Goal: Task Accomplishment & Management: Complete application form

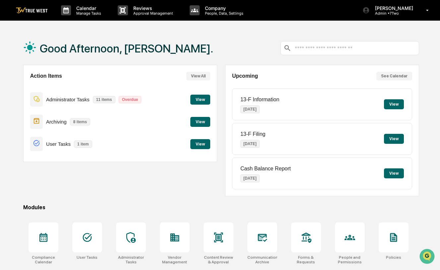
click at [203, 145] on button "View" at bounding box center [200, 144] width 20 height 10
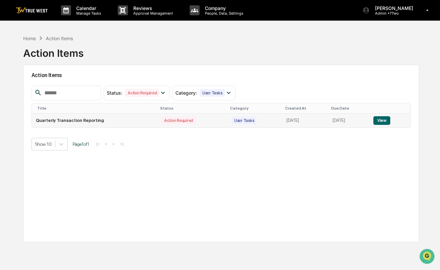
click at [384, 120] on button "View" at bounding box center [381, 120] width 17 height 9
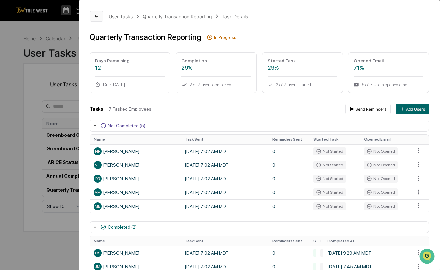
click at [94, 16] on icon at bounding box center [96, 16] width 5 height 5
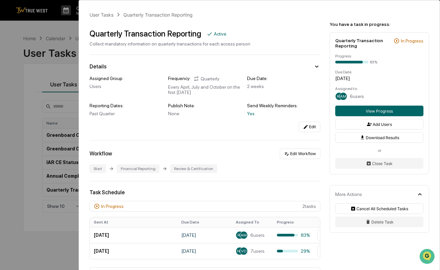
click at [43, 235] on div "User Tasks Quarterly Transaction Reporting Quarterly Transaction Reporting Acti…" at bounding box center [220, 135] width 440 height 270
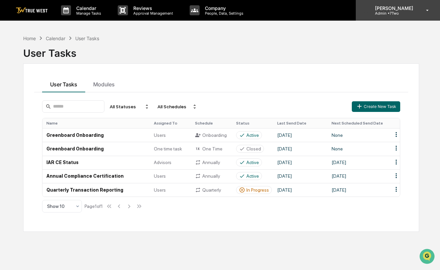
click at [427, 11] on icon at bounding box center [428, 10] width 12 height 6
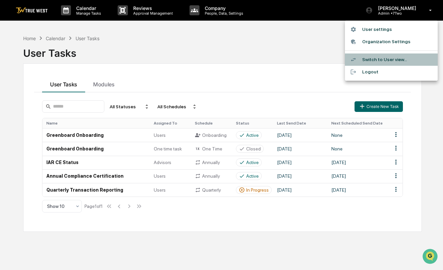
click at [384, 59] on li "Switch to User view..." at bounding box center [391, 59] width 93 height 12
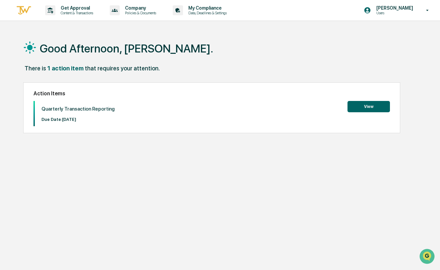
click at [365, 108] on button "View" at bounding box center [368, 106] width 42 height 11
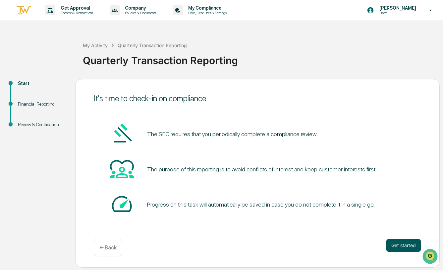
click at [400, 247] on button "Get started" at bounding box center [403, 244] width 35 height 13
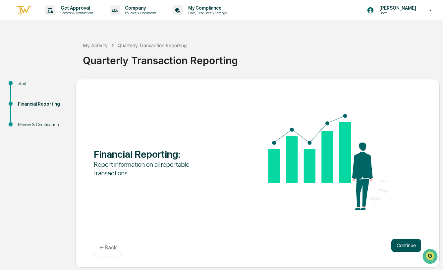
click at [407, 244] on button "Continue" at bounding box center [407, 244] width 30 height 13
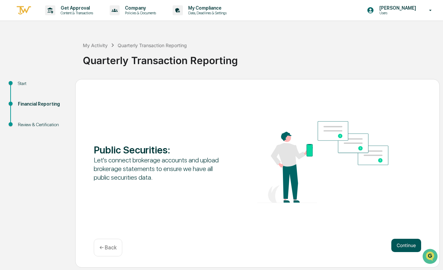
click at [408, 244] on button "Continue" at bounding box center [407, 244] width 30 height 13
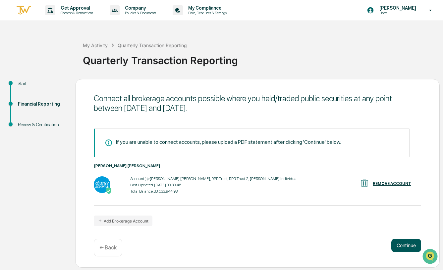
click at [405, 246] on button "Continue" at bounding box center [407, 244] width 30 height 13
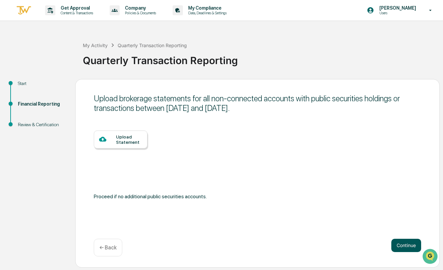
click at [402, 245] on button "Continue" at bounding box center [407, 244] width 30 height 13
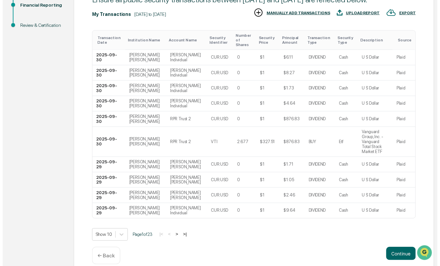
scroll to position [98, 0]
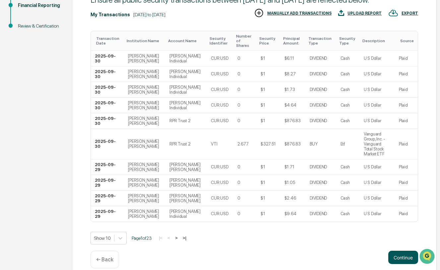
click at [399, 250] on button "Continue" at bounding box center [403, 256] width 30 height 13
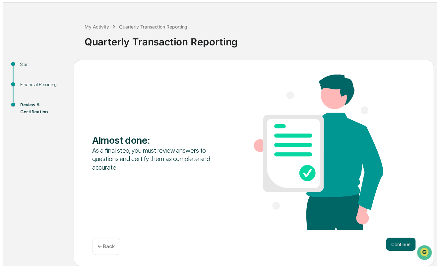
scroll to position [19, 0]
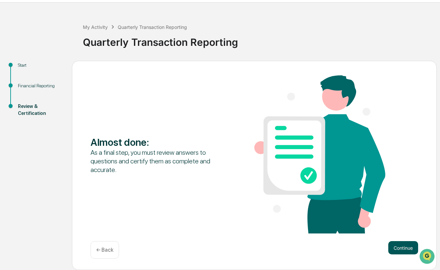
click at [398, 246] on button "Continue" at bounding box center [403, 247] width 30 height 13
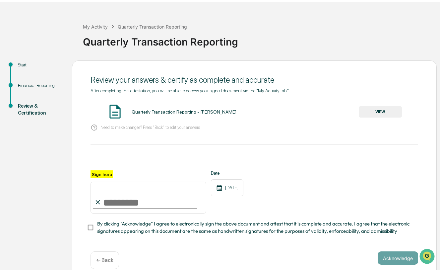
click at [158, 196] on input "Sign here" at bounding box center [148, 197] width 116 height 32
type input "**********"
click at [390, 260] on button "Acknowledge" at bounding box center [398, 257] width 40 height 13
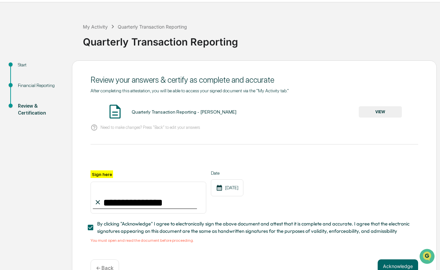
click at [377, 111] on button "VIEW" at bounding box center [380, 111] width 43 height 11
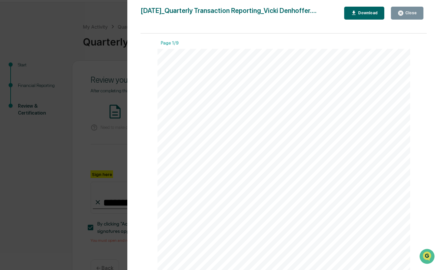
click at [409, 14] on div "Close" at bounding box center [410, 13] width 13 height 5
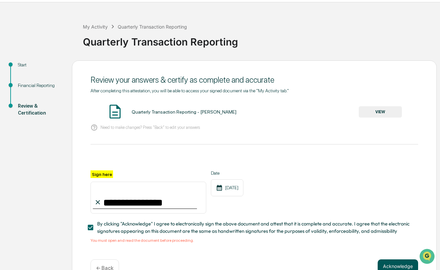
click at [391, 263] on button "Acknowledge" at bounding box center [398, 265] width 40 height 13
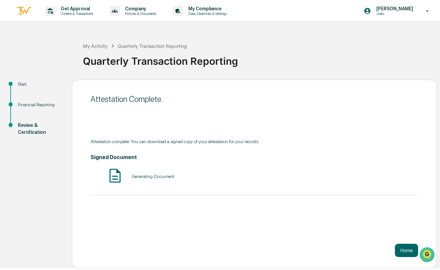
scroll to position [0, 0]
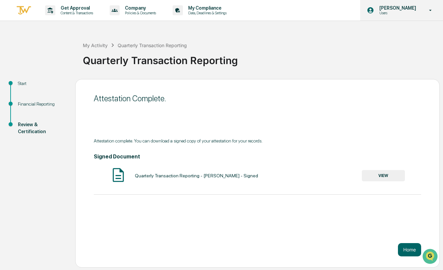
click at [398, 9] on p "[PERSON_NAME]" at bounding box center [396, 7] width 45 height 5
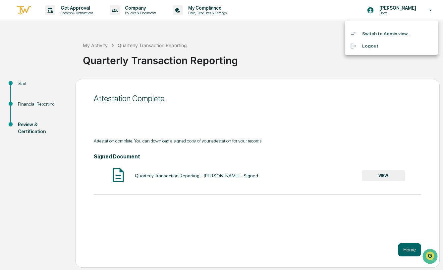
click at [376, 33] on li "Switch to Admin view..." at bounding box center [391, 34] width 93 height 12
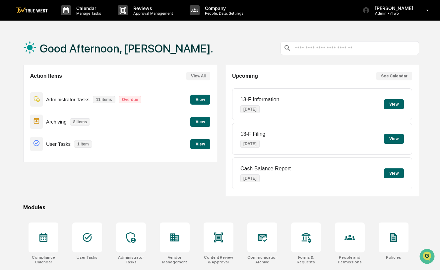
click at [199, 122] on button "View" at bounding box center [200, 122] width 20 height 10
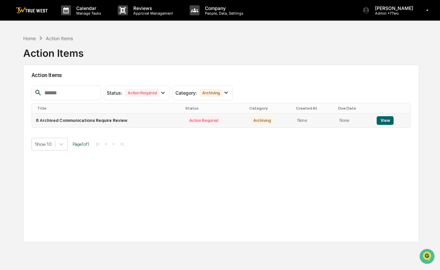
click at [385, 121] on button "View" at bounding box center [385, 120] width 17 height 9
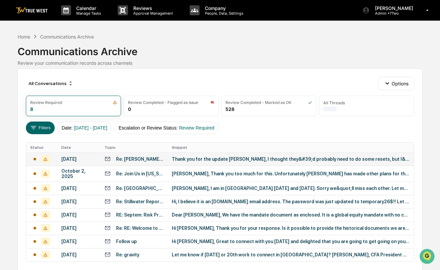
click at [227, 164] on td "Thank you for the update [PERSON_NAME], I thought they&#39;d probably need to d…" at bounding box center [291, 158] width 246 height 13
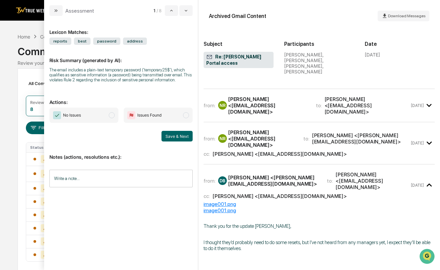
scroll to position [24, 0]
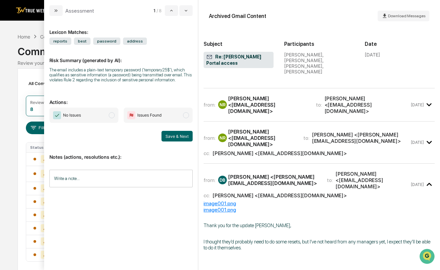
click at [111, 115] on span "modal" at bounding box center [112, 115] width 6 height 6
click at [175, 135] on button "Save & Next" at bounding box center [176, 136] width 31 height 11
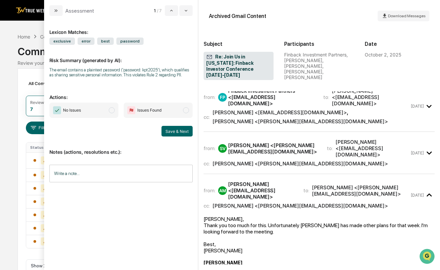
scroll to position [5, 0]
click at [114, 111] on span "modal" at bounding box center [112, 110] width 6 height 6
click at [177, 130] on button "Save & Next" at bounding box center [176, 131] width 31 height 11
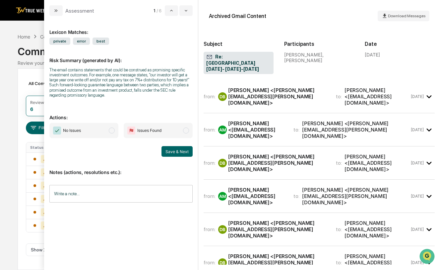
click at [277, 92] on div "[PERSON_NAME] <[PERSON_NAME][EMAIL_ADDRESS][PERSON_NAME][DOMAIN_NAME]>" at bounding box center [278, 96] width 100 height 19
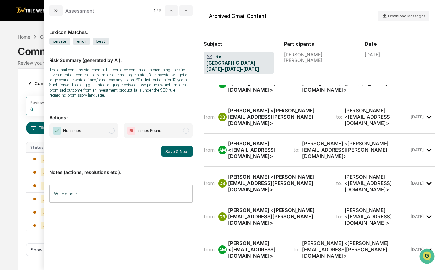
scroll to position [477, 0]
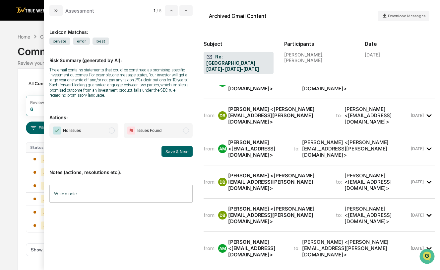
click at [259, 91] on div "[PERSON_NAME] <[EMAIL_ADDRESS][DOMAIN_NAME]>" at bounding box center [256, 82] width 57 height 19
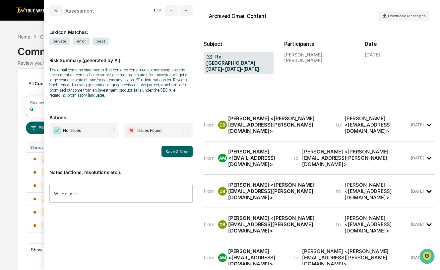
scroll to position [1035, 0]
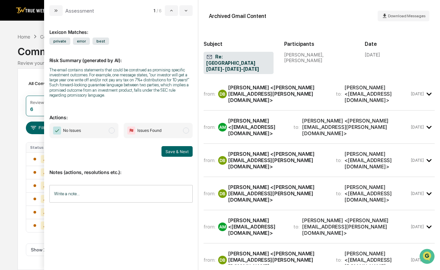
click at [269, 103] on div "[PERSON_NAME] <[PERSON_NAME][EMAIL_ADDRESS][PERSON_NAME][DOMAIN_NAME]>" at bounding box center [278, 93] width 100 height 19
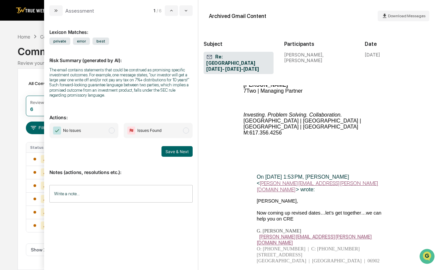
scroll to position [2801, 0]
click at [113, 128] on span "modal" at bounding box center [112, 130] width 6 height 6
click at [180, 151] on button "Save & Next" at bounding box center [176, 151] width 31 height 11
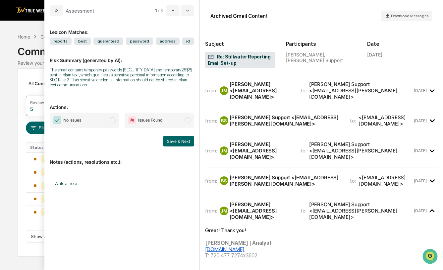
click at [254, 114] on div "[PERSON_NAME] Support <[EMAIL_ADDRESS][PERSON_NAME][DOMAIN_NAME]>" at bounding box center [286, 120] width 112 height 13
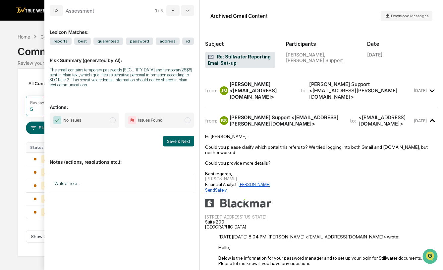
click at [113, 121] on span "modal" at bounding box center [113, 120] width 6 height 6
click at [175, 140] on button "Save & Next" at bounding box center [178, 141] width 31 height 11
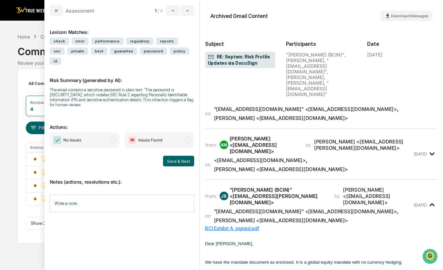
scroll to position [228, 0]
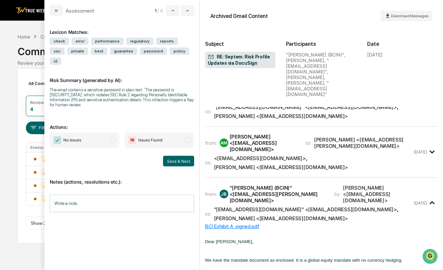
click at [114, 137] on span "modal" at bounding box center [113, 140] width 6 height 6
click at [183, 155] on button "Save & Next" at bounding box center [178, 160] width 31 height 11
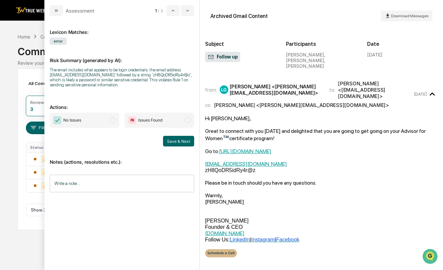
drag, startPoint x: 113, startPoint y: 122, endPoint x: 126, endPoint y: 122, distance: 12.9
click at [113, 122] on span "modal" at bounding box center [113, 120] width 6 height 6
click at [180, 142] on button "Save & Next" at bounding box center [178, 141] width 31 height 11
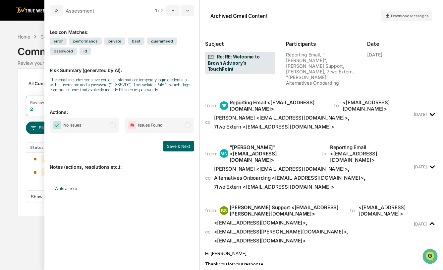
scroll to position [26, 0]
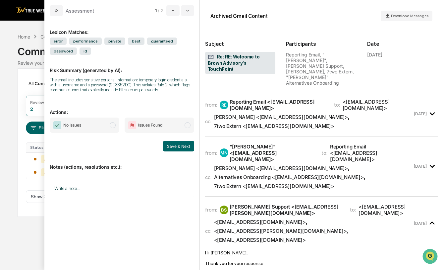
click at [114, 125] on span "modal" at bounding box center [113, 125] width 6 height 6
click at [170, 148] on button "Save & Next" at bounding box center [178, 146] width 31 height 11
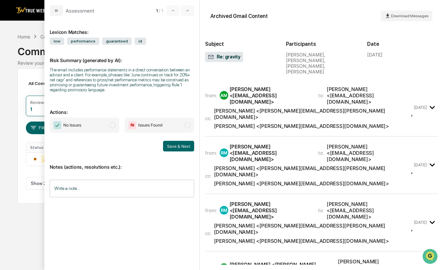
click at [113, 124] on span "modal" at bounding box center [113, 125] width 6 height 6
click at [177, 146] on button "Save & Next" at bounding box center [178, 146] width 31 height 11
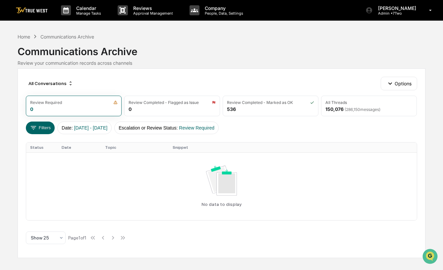
click at [30, 12] on img at bounding box center [32, 10] width 32 height 6
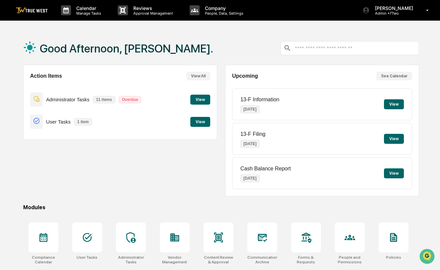
click at [200, 121] on button "View" at bounding box center [200, 122] width 20 height 10
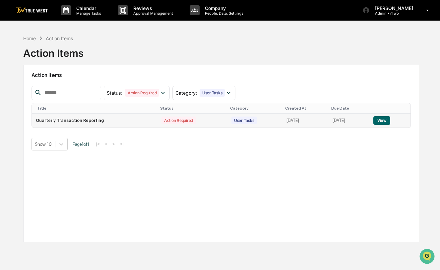
click at [386, 120] on button "View" at bounding box center [381, 120] width 17 height 9
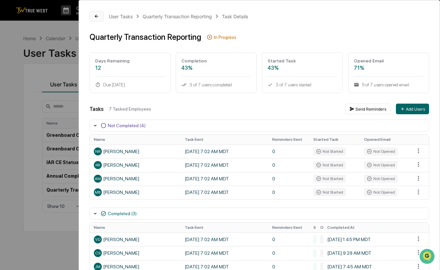
click at [96, 16] on icon at bounding box center [96, 16] width 3 height 3
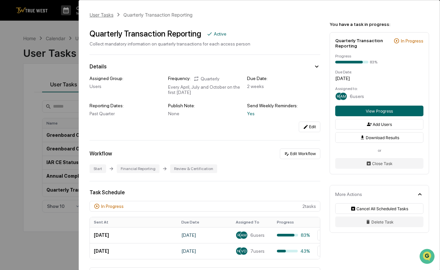
click at [97, 16] on div "User Tasks" at bounding box center [102, 15] width 24 height 6
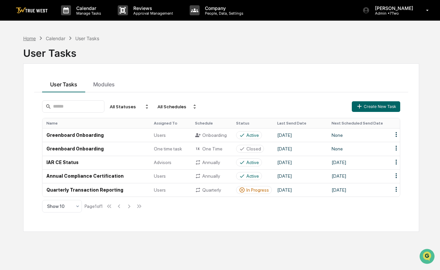
click at [28, 38] on div "Home" at bounding box center [29, 38] width 13 height 6
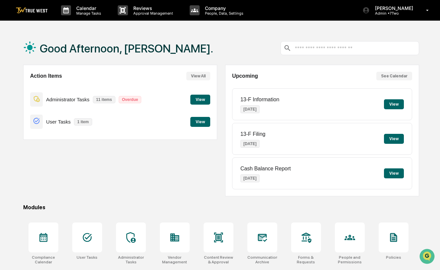
click at [202, 97] on button "View" at bounding box center [200, 99] width 20 height 10
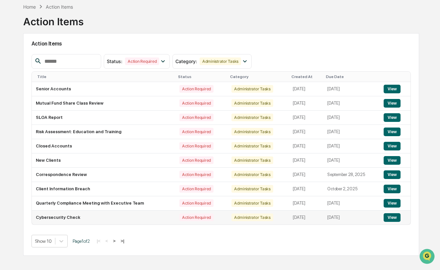
scroll to position [58, 0]
click at [117, 238] on button ">" at bounding box center [114, 241] width 7 height 6
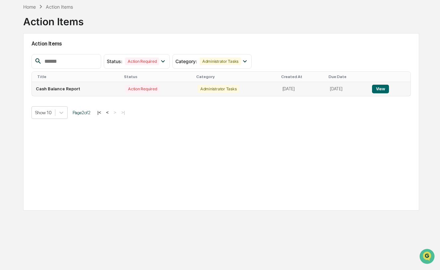
click at [381, 85] on button "View" at bounding box center [380, 89] width 17 height 9
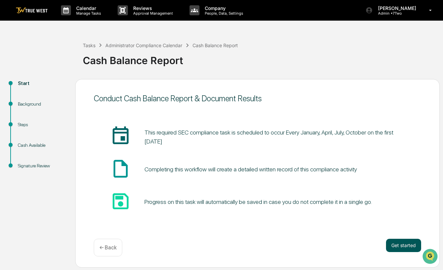
click at [410, 245] on button "Get started" at bounding box center [403, 244] width 35 height 13
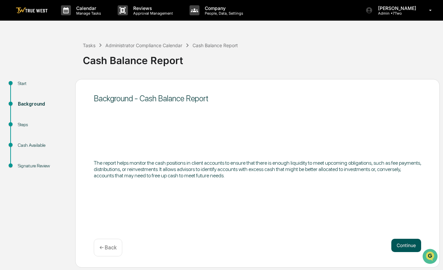
click at [402, 245] on button "Continue" at bounding box center [407, 244] width 30 height 13
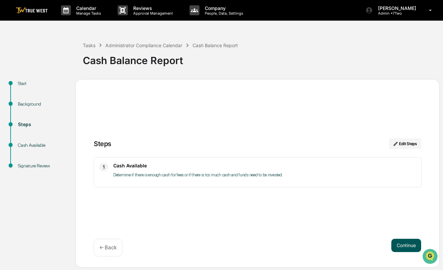
click at [410, 243] on button "Continue" at bounding box center [407, 244] width 30 height 13
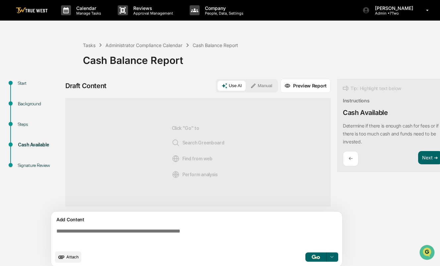
click at [355, 124] on p "Determine if there is enough cash for fees or if there is too much cash and fun…" at bounding box center [391, 134] width 96 height 22
click at [346, 126] on p "Determine if there is enough cash for fees or if there is too much cash and fun…" at bounding box center [391, 134] width 96 height 22
click at [358, 133] on p "Determine if there is enough cash for fees or if there is too much cash and fun…" at bounding box center [391, 134] width 96 height 22
click at [264, 89] on button "Manual" at bounding box center [261, 86] width 30 height 10
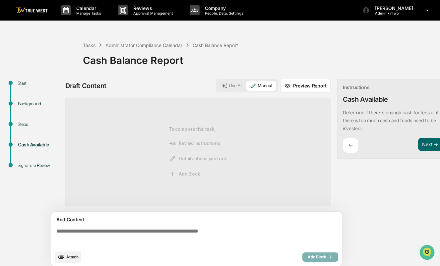
click at [151, 234] on textarea at bounding box center [198, 238] width 288 height 24
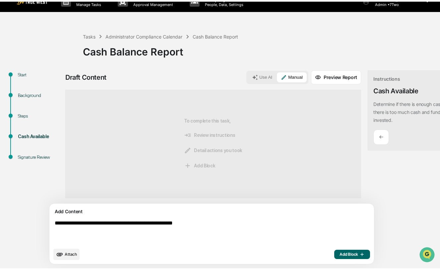
scroll to position [14, 0]
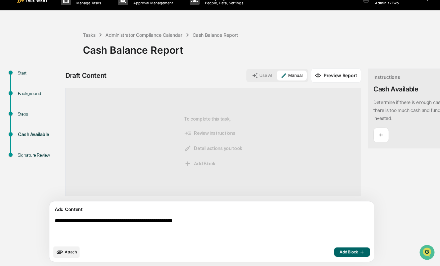
type textarea "**********"
click at [339, 252] on span "Add Block" at bounding box center [351, 252] width 25 height 5
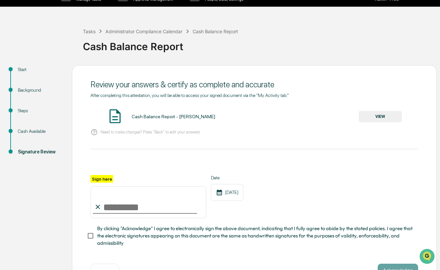
click at [387, 118] on button "VIEW" at bounding box center [380, 116] width 43 height 11
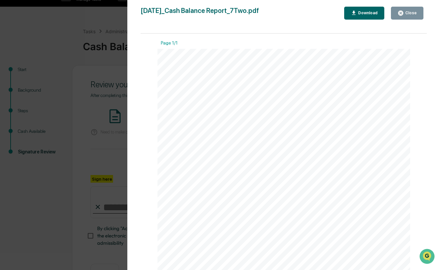
click at [406, 13] on div "Close" at bounding box center [410, 13] width 13 height 5
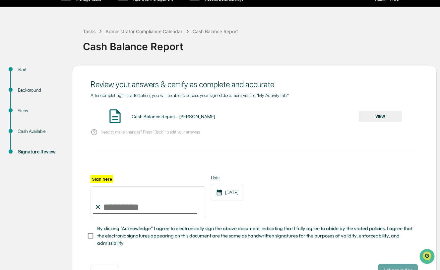
click at [118, 206] on input "Sign here" at bounding box center [148, 202] width 116 height 32
type input "**********"
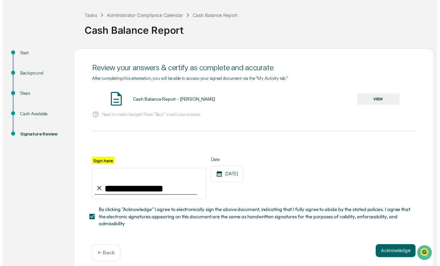
scroll to position [30, 0]
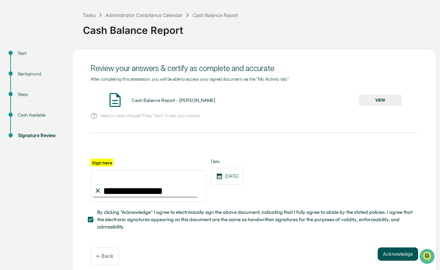
click at [382, 252] on button "Acknowledge" at bounding box center [398, 253] width 40 height 13
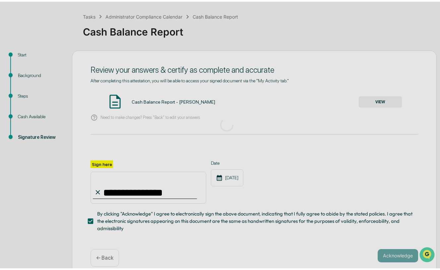
scroll to position [0, 0]
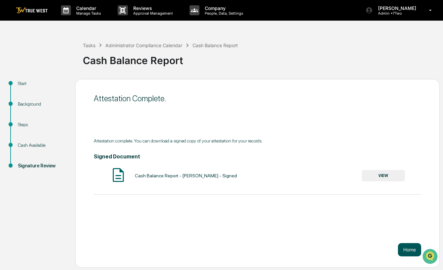
click at [410, 250] on button "Home" at bounding box center [409, 249] width 23 height 13
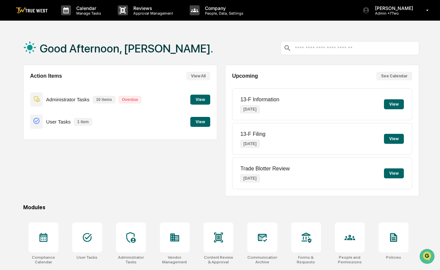
click at [201, 99] on button "View" at bounding box center [200, 99] width 20 height 10
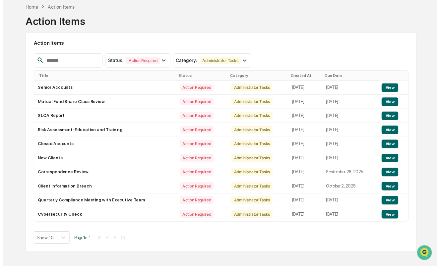
scroll to position [38, 0]
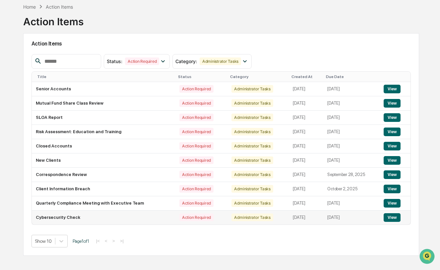
click at [392, 213] on button "View" at bounding box center [392, 217] width 17 height 9
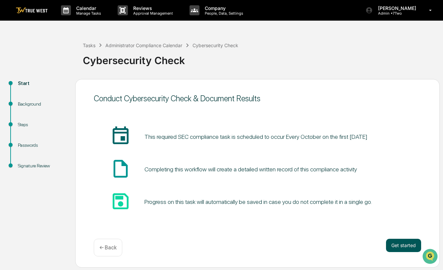
click at [400, 244] on button "Get started" at bounding box center [403, 244] width 35 height 13
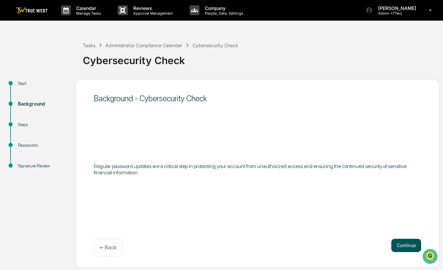
click at [408, 247] on button "Continue" at bounding box center [407, 244] width 30 height 13
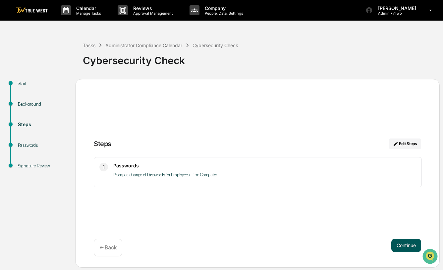
click at [408, 244] on button "Continue" at bounding box center [407, 244] width 30 height 13
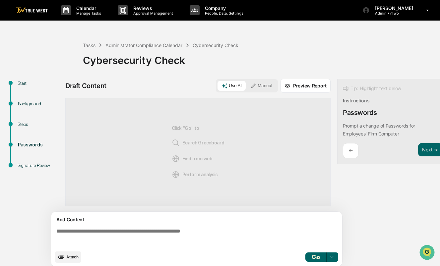
click at [261, 85] on button "Manual" at bounding box center [261, 86] width 30 height 10
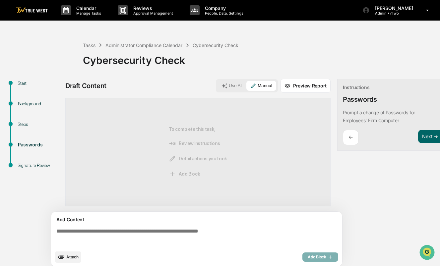
click at [149, 236] on textarea at bounding box center [198, 238] width 288 height 24
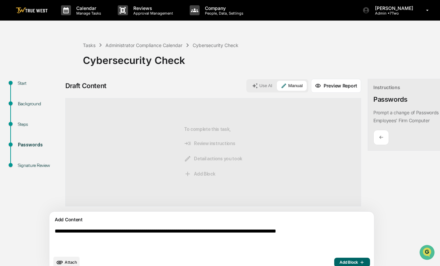
click at [103, 236] on textarea "**********" at bounding box center [196, 240] width 288 height 29
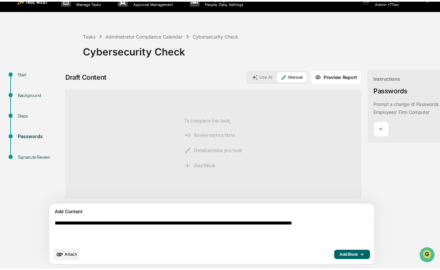
scroll to position [14, 0]
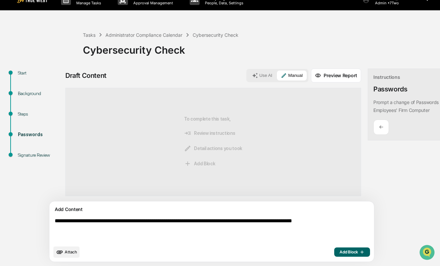
type textarea "**********"
click at [339, 252] on span "Add Block" at bounding box center [351, 252] width 25 height 5
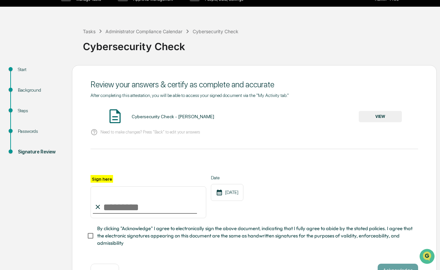
click at [383, 119] on button "VIEW" at bounding box center [380, 116] width 43 height 11
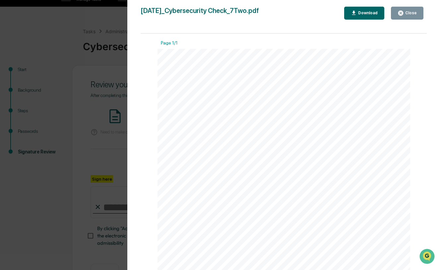
click at [401, 13] on icon "button" at bounding box center [400, 13] width 5 height 5
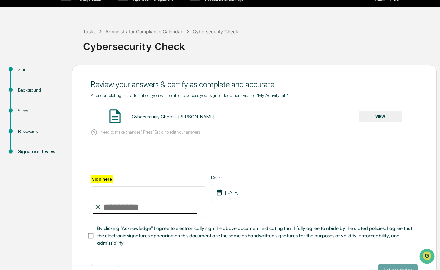
click at [134, 207] on input "Sign here" at bounding box center [148, 202] width 116 height 32
type input "**********"
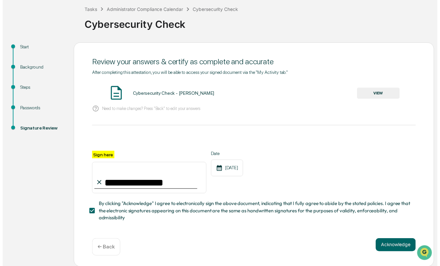
scroll to position [35, 0]
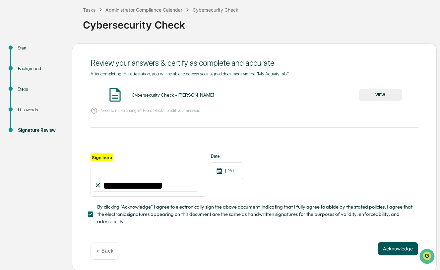
click at [387, 250] on button "Acknowledge" at bounding box center [398, 248] width 40 height 13
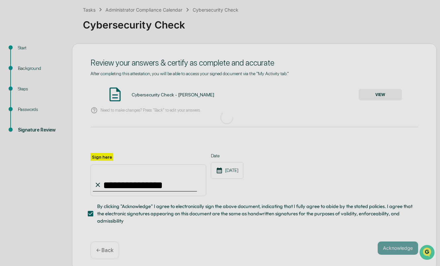
scroll to position [0, 0]
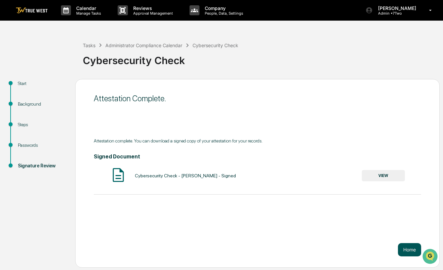
click at [411, 252] on button "Home" at bounding box center [409, 249] width 23 height 13
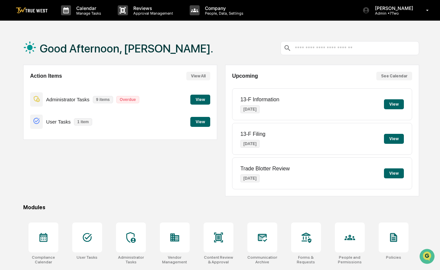
click at [200, 99] on button "View" at bounding box center [200, 99] width 20 height 10
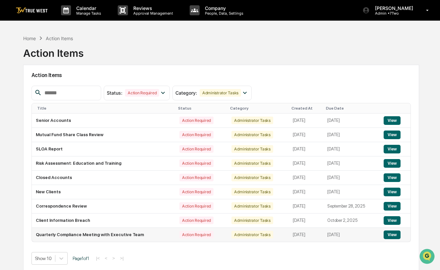
click at [392, 236] on button "View" at bounding box center [392, 234] width 17 height 9
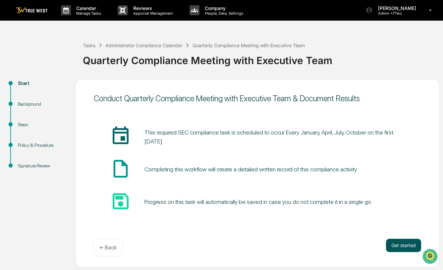
click at [400, 245] on button "Get started" at bounding box center [403, 244] width 35 height 13
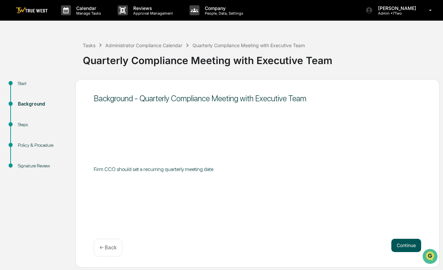
click at [403, 245] on button "Continue" at bounding box center [407, 244] width 30 height 13
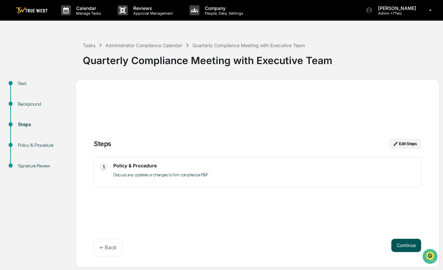
click at [407, 247] on button "Continue" at bounding box center [407, 244] width 30 height 13
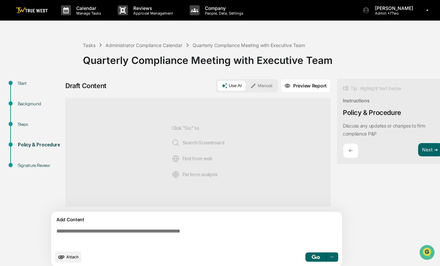
click at [265, 88] on button "Manual" at bounding box center [261, 86] width 30 height 10
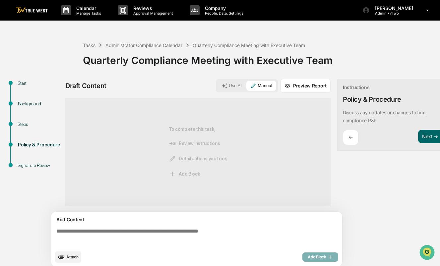
click at [141, 236] on textarea at bounding box center [198, 238] width 288 height 24
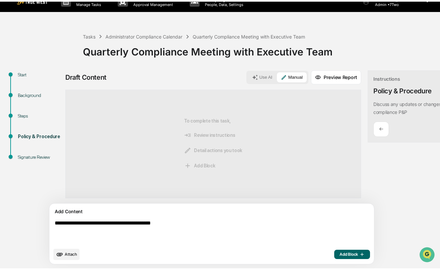
scroll to position [14, 0]
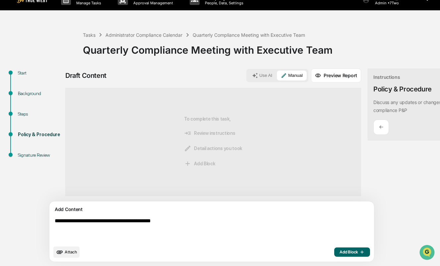
type textarea "**********"
click at [339, 251] on span "Add Block" at bounding box center [351, 252] width 25 height 5
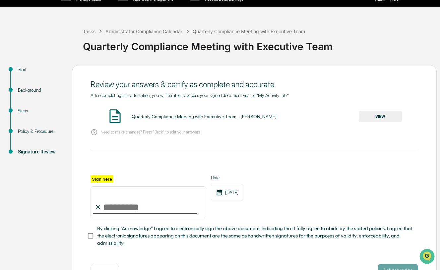
click at [381, 116] on button "VIEW" at bounding box center [380, 116] width 43 height 11
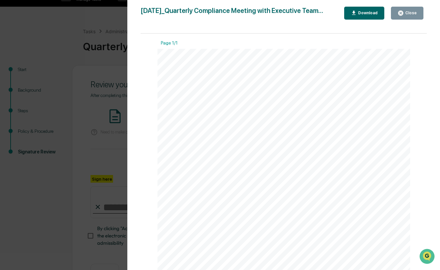
click at [408, 11] on div "Close" at bounding box center [406, 13] width 19 height 6
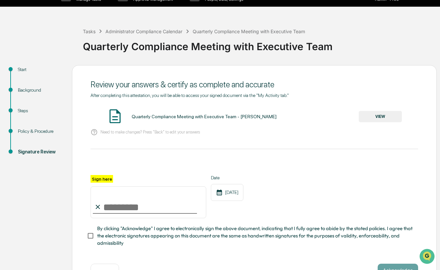
click at [123, 206] on input "Sign here" at bounding box center [148, 202] width 116 height 32
type input "**********"
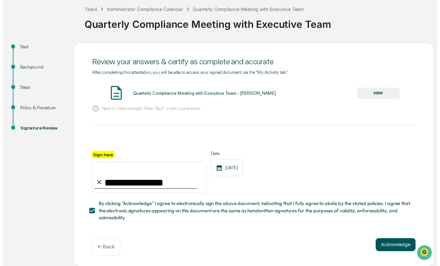
scroll to position [35, 0]
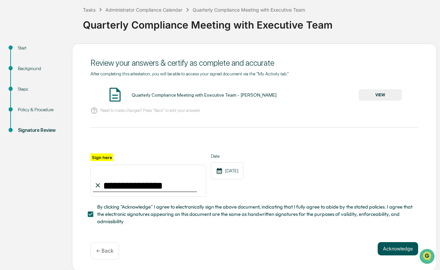
click at [402, 247] on button "Acknowledge" at bounding box center [398, 248] width 40 height 13
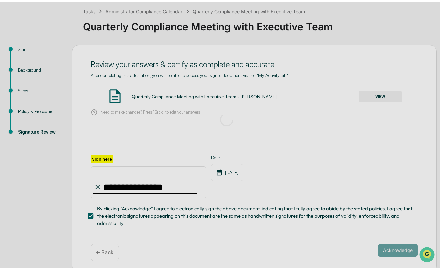
scroll to position [0, 0]
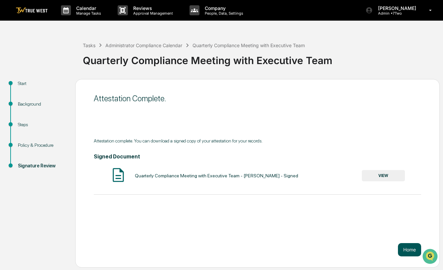
click at [408, 248] on button "Home" at bounding box center [409, 249] width 23 height 13
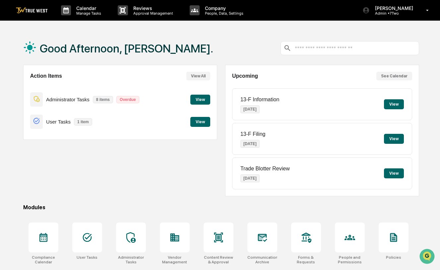
click at [198, 100] on button "View" at bounding box center [200, 99] width 20 height 10
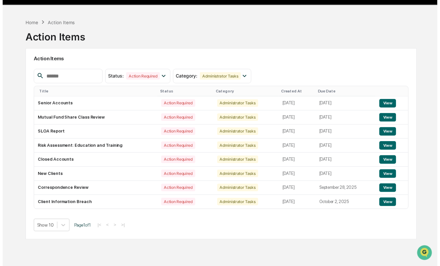
scroll to position [17, 0]
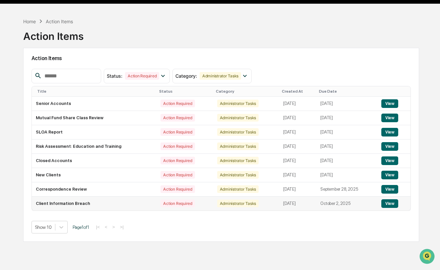
click at [386, 205] on button "View" at bounding box center [389, 203] width 17 height 9
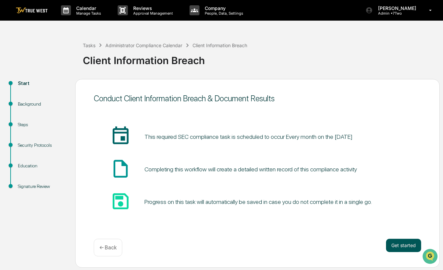
click at [402, 246] on button "Get started" at bounding box center [403, 244] width 35 height 13
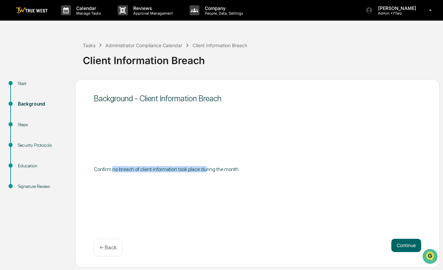
drag, startPoint x: 113, startPoint y: 169, endPoint x: 207, endPoint y: 167, distance: 94.5
click at [207, 167] on p "Confirm no breach of client information took place during the month." at bounding box center [258, 169] width 328 height 6
click at [95, 168] on p "Confirm no breach of client information took place during the month." at bounding box center [258, 169] width 328 height 6
drag, startPoint x: 94, startPoint y: 168, endPoint x: 238, endPoint y: 168, distance: 144.2
click at [238, 168] on p "Confirm no breach of client information took place during the month." at bounding box center [258, 169] width 328 height 6
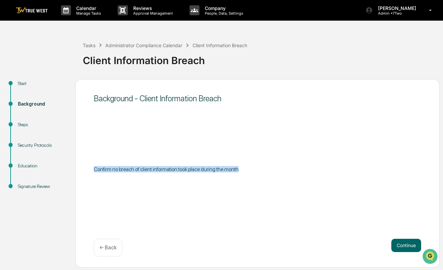
copy p "Confirm no breach of client information took place during the month"
click at [398, 242] on button "Continue" at bounding box center [407, 244] width 30 height 13
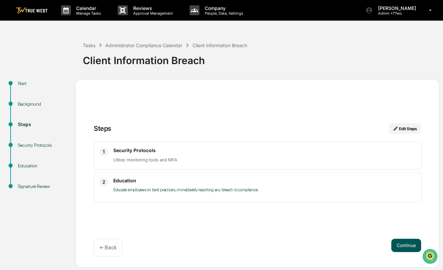
click at [406, 246] on button "Continue" at bounding box center [407, 244] width 30 height 13
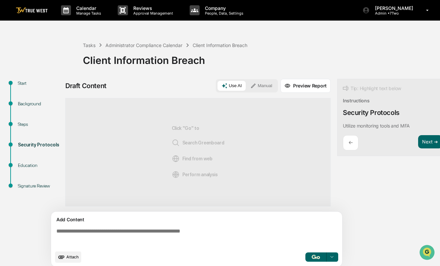
click at [260, 85] on button "Manual" at bounding box center [261, 86] width 30 height 10
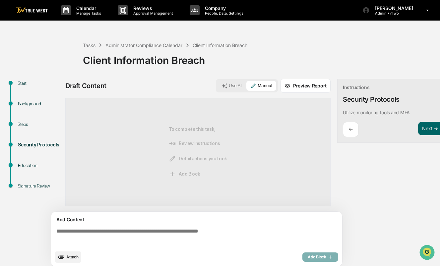
click at [147, 236] on textarea at bounding box center [198, 238] width 288 height 24
paste textarea "**********"
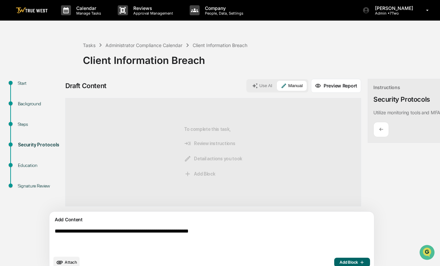
click at [56, 235] on textarea "**********" at bounding box center [196, 240] width 288 height 29
click at [131, 244] on textarea "**********" at bounding box center [196, 240] width 288 height 29
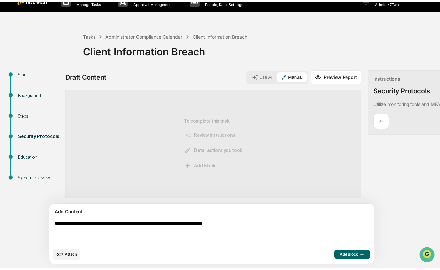
scroll to position [14, 0]
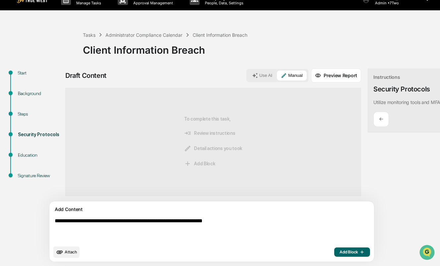
type textarea "**********"
click at [339, 254] on span "Add Block" at bounding box center [351, 252] width 25 height 5
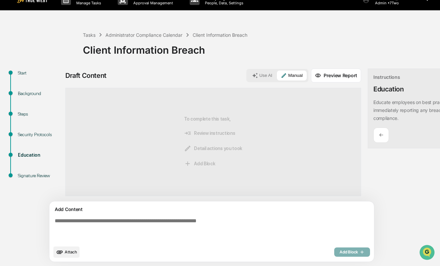
click at [234, 218] on textarea at bounding box center [196, 229] width 288 height 29
paste textarea "**********"
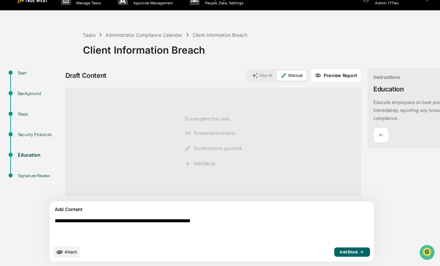
click at [56, 221] on textarea "**********" at bounding box center [196, 229] width 288 height 29
type textarea "**********"
click at [339, 252] on span "Add Block" at bounding box center [351, 252] width 25 height 5
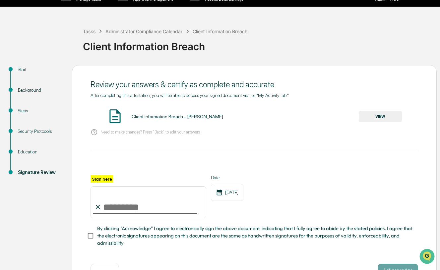
click at [380, 117] on button "VIEW" at bounding box center [380, 116] width 43 height 11
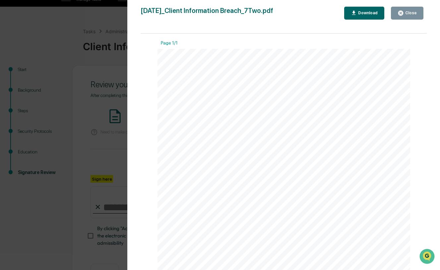
click at [416, 14] on div "Close" at bounding box center [410, 13] width 13 height 5
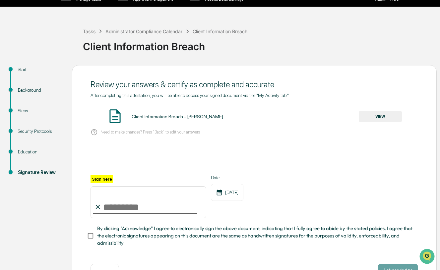
click at [122, 207] on input "Sign here" at bounding box center [148, 202] width 116 height 32
type input "**********"
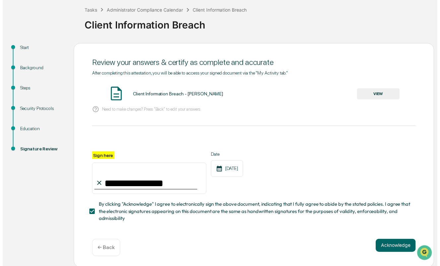
scroll to position [35, 0]
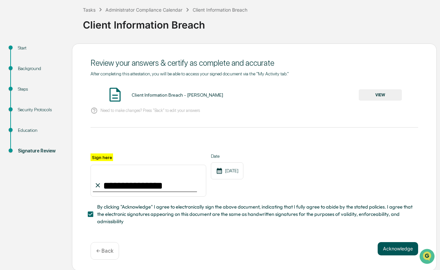
click at [394, 250] on button "Acknowledge" at bounding box center [398, 248] width 40 height 13
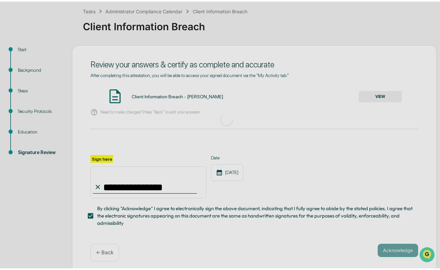
scroll to position [0, 0]
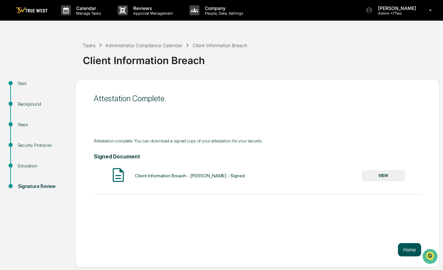
click at [411, 250] on button "Home" at bounding box center [409, 249] width 23 height 13
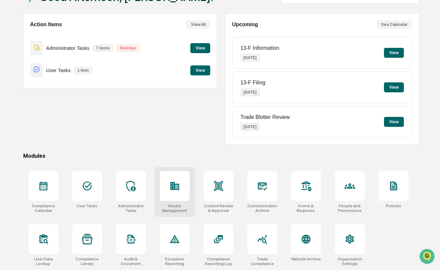
scroll to position [58, 0]
click at [172, 180] on icon at bounding box center [174, 185] width 11 height 11
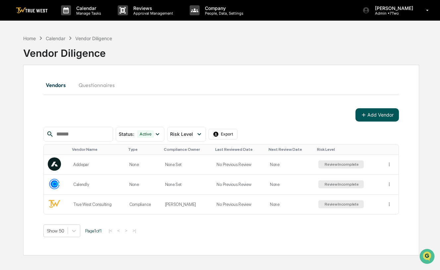
click at [378, 114] on button "Add Vendor" at bounding box center [376, 114] width 43 height 13
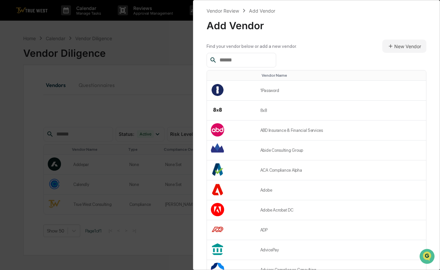
click at [258, 64] on input "text" at bounding box center [245, 60] width 56 height 9
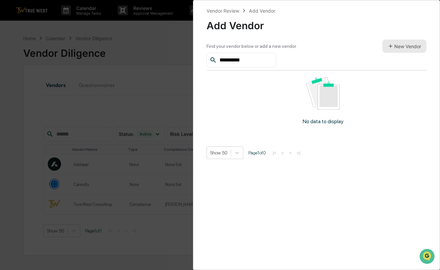
type input "**********"
click at [394, 45] on button "New Vendor" at bounding box center [404, 45] width 44 height 13
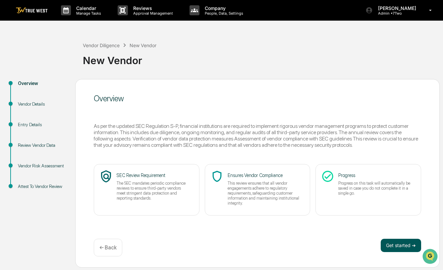
click at [388, 247] on button "Get started ➔" at bounding box center [401, 244] width 40 height 13
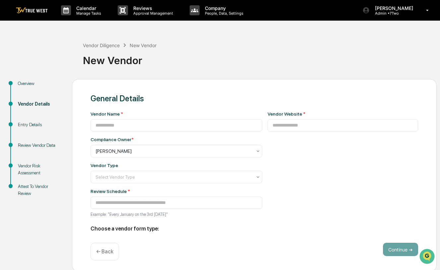
type input "**********"
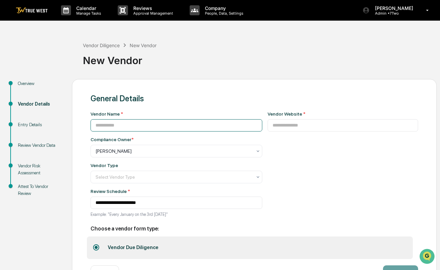
click at [156, 127] on input at bounding box center [176, 125] width 172 height 12
type input "**********"
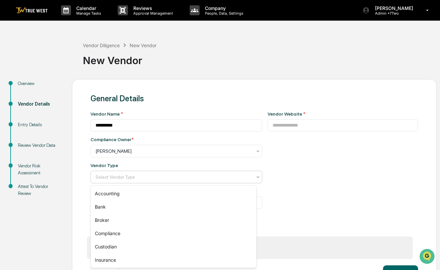
click at [148, 172] on div "Select Vendor Type" at bounding box center [176, 176] width 172 height 13
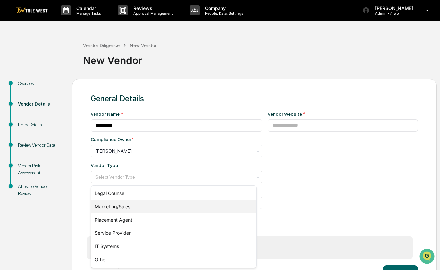
scroll to position [93, 0]
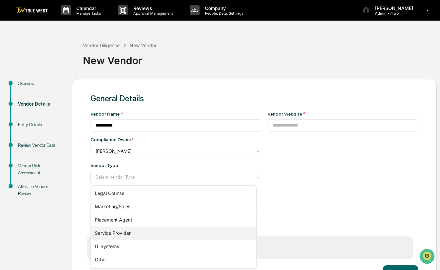
click at [119, 234] on div "Service Provider" at bounding box center [173, 232] width 165 height 13
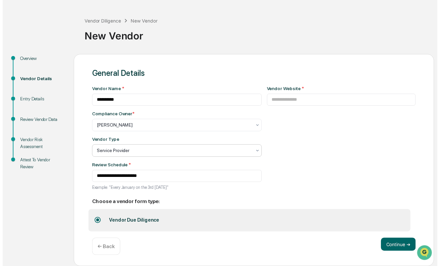
scroll to position [26, 0]
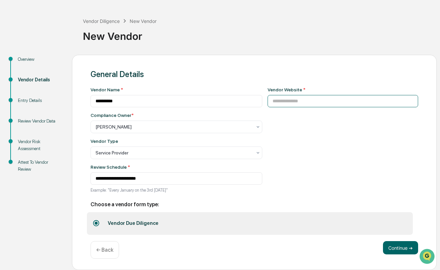
click at [280, 102] on input at bounding box center [343, 101] width 151 height 12
type input "**********"
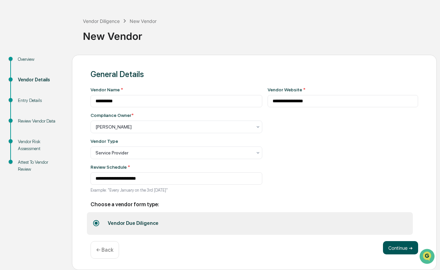
click at [398, 247] on button "Continue ➔" at bounding box center [400, 247] width 35 height 13
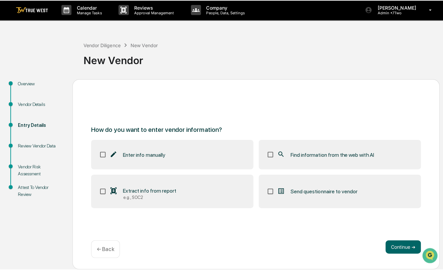
scroll to position [0, 0]
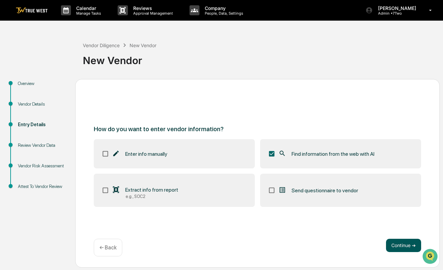
click at [401, 247] on button "Continue ➔" at bounding box center [403, 244] width 35 height 13
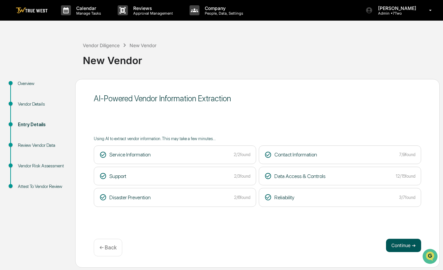
click at [393, 245] on button "Continue ➔" at bounding box center [403, 244] width 35 height 13
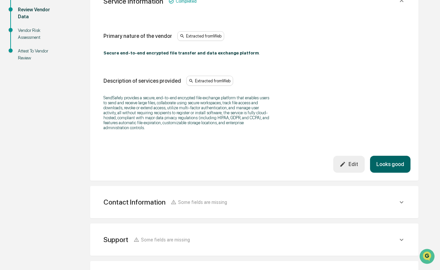
scroll to position [136, 0]
click at [390, 165] on button "Looks good" at bounding box center [390, 163] width 40 height 17
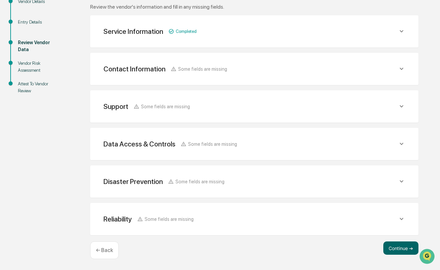
scroll to position [118, 0]
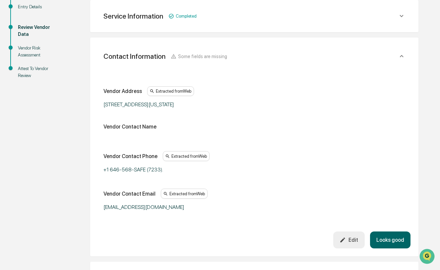
click at [351, 237] on div "Edit" at bounding box center [348, 239] width 19 height 6
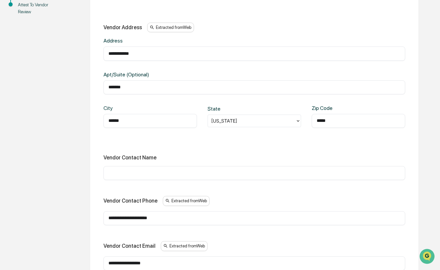
scroll to position [189, 0]
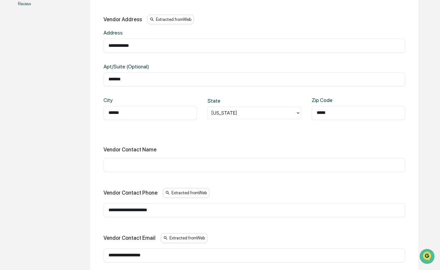
click at [148, 168] on input "text" at bounding box center [254, 164] width 292 height 7
type input "*"
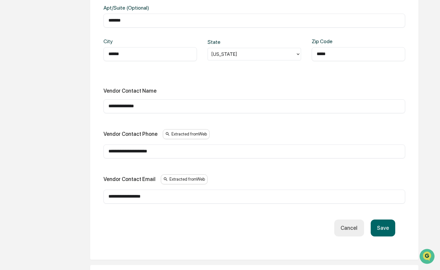
scroll to position [249, 0]
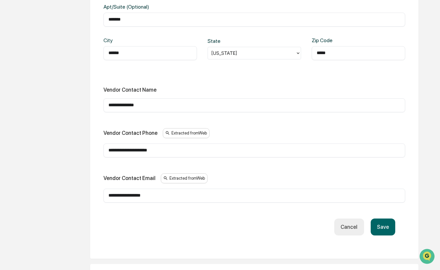
type input "**********"
drag, startPoint x: 164, startPoint y: 196, endPoint x: 71, endPoint y: 188, distance: 93.8
click at [71, 188] on div "Overview Vendor Details Entry Details Review Vendor Data Vendor Risk Assessment…" at bounding box center [219, 136] width 433 height 613
paste input "*****"
type input "**********"
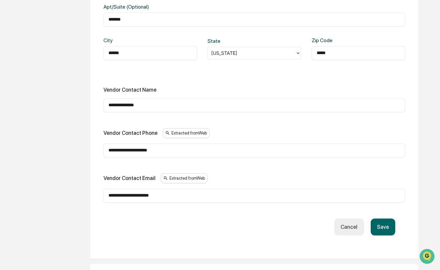
click at [382, 228] on button "Save" at bounding box center [383, 226] width 25 height 17
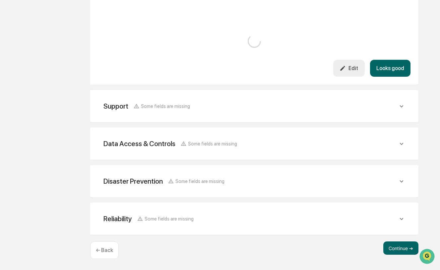
scroll to position [235, 0]
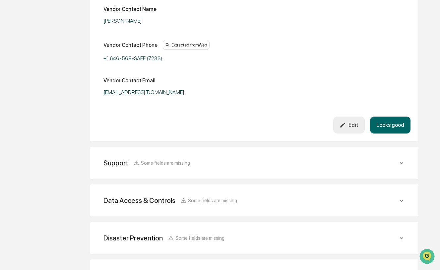
click at [390, 127] on button "Looks good" at bounding box center [390, 124] width 40 height 17
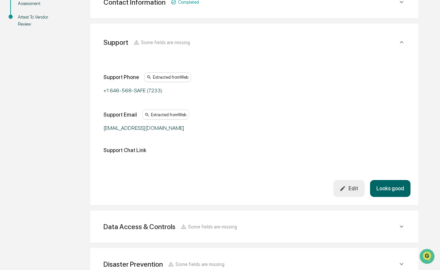
scroll to position [155, 0]
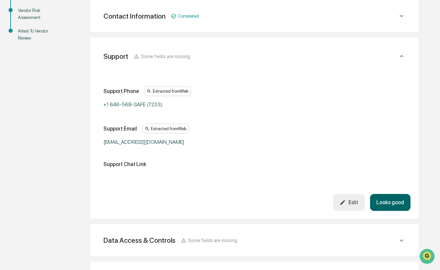
click at [389, 201] on button "Looks good" at bounding box center [390, 202] width 40 height 17
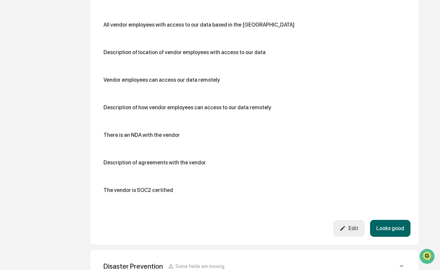
scroll to position [479, 0]
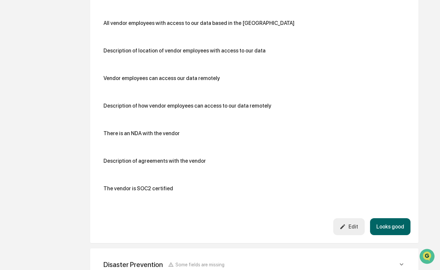
click at [352, 227] on div "Edit" at bounding box center [348, 226] width 19 height 6
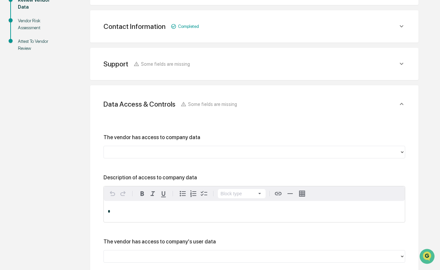
scroll to position [149, 0]
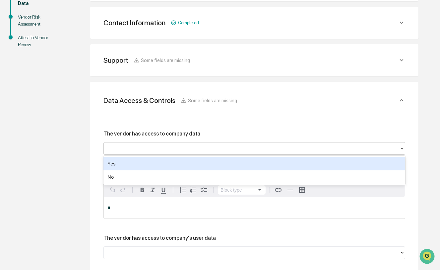
click at [192, 148] on div at bounding box center [251, 148] width 289 height 8
click at [185, 165] on div "Yes" at bounding box center [254, 163] width 302 height 13
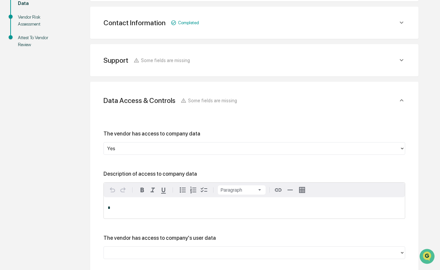
click at [175, 210] on p "*" at bounding box center [254, 207] width 293 height 5
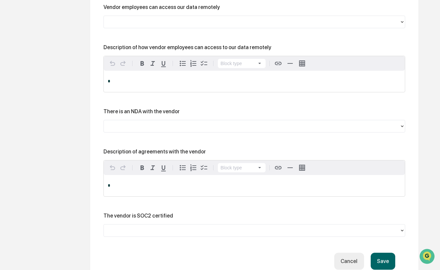
scroll to position [796, 0]
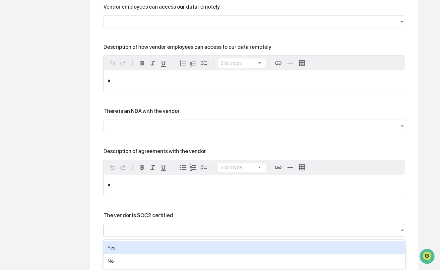
click at [172, 229] on div at bounding box center [251, 230] width 289 height 8
click at [145, 247] on div "Yes" at bounding box center [254, 247] width 302 height 13
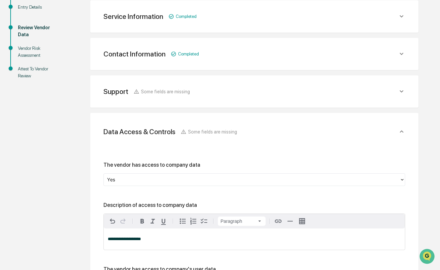
scroll to position [118, 0]
drag, startPoint x: 149, startPoint y: 239, endPoint x: 98, endPoint y: 229, distance: 51.7
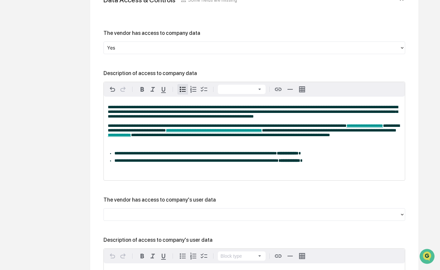
scroll to position [252, 0]
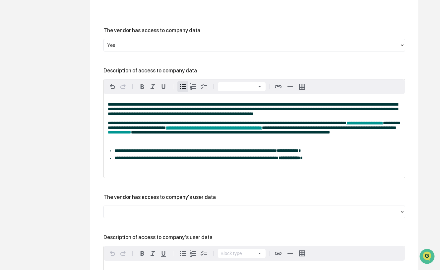
click at [402, 214] on icon at bounding box center [401, 211] width 5 height 5
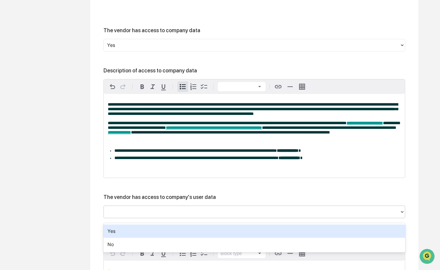
click at [141, 227] on div "Yes" at bounding box center [254, 230] width 302 height 13
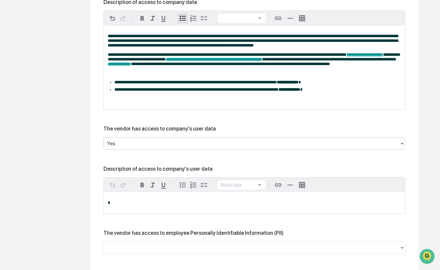
scroll to position [323, 0]
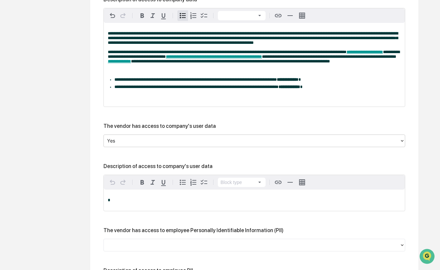
click at [127, 199] on div "*" at bounding box center [254, 199] width 301 height 21
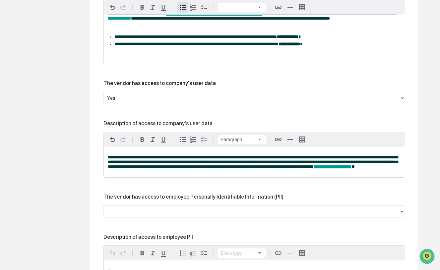
scroll to position [378, 0]
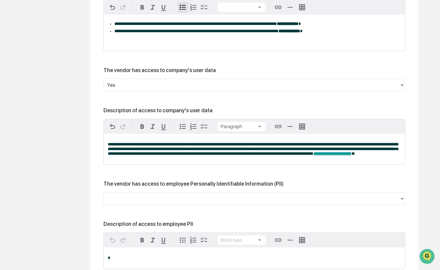
click at [129, 201] on div at bounding box center [251, 198] width 289 height 8
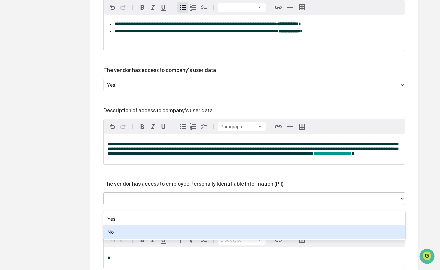
click at [123, 230] on div "No" at bounding box center [254, 231] width 302 height 13
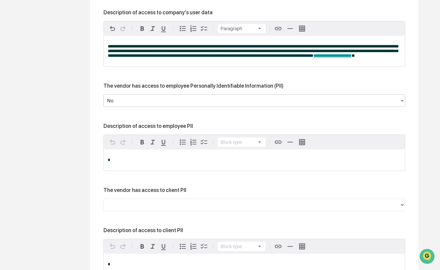
scroll to position [481, 0]
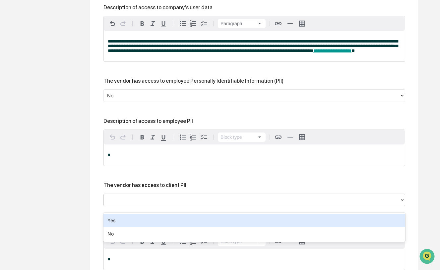
click at [134, 203] on div at bounding box center [251, 200] width 289 height 8
click at [124, 220] on div "Yes" at bounding box center [254, 219] width 302 height 13
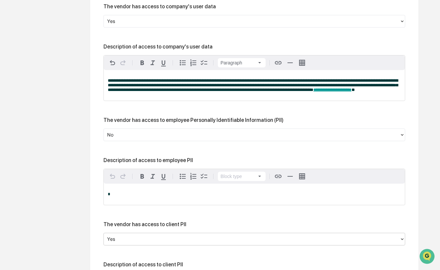
scroll to position [440, 0]
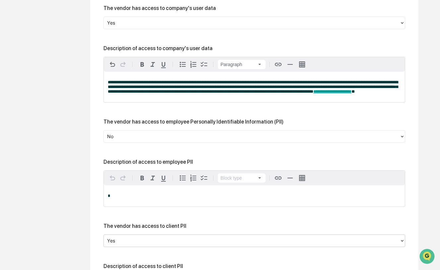
click at [394, 94] on p "**********" at bounding box center [254, 87] width 293 height 14
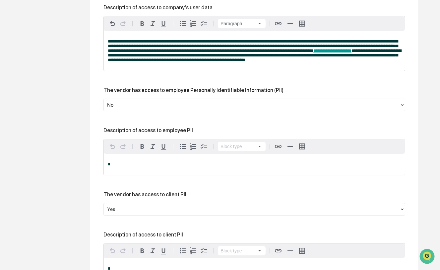
scroll to position [501, 0]
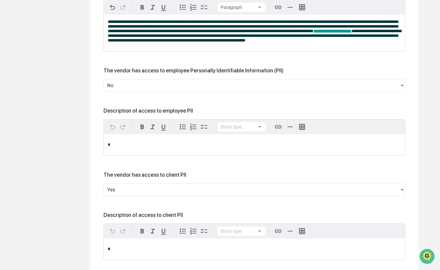
click at [327, 147] on p "*" at bounding box center [254, 144] width 293 height 5
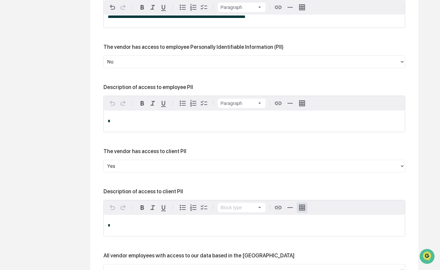
scroll to position [525, 0]
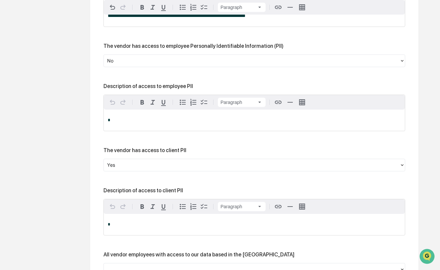
click at [290, 226] on p "*" at bounding box center [254, 224] width 293 height 5
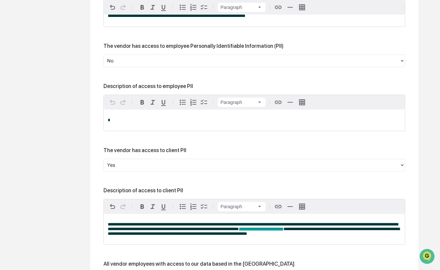
click at [320, 26] on div "**********" at bounding box center [254, 7] width 301 height 40
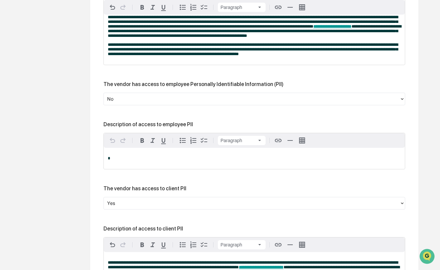
scroll to position [504, 0]
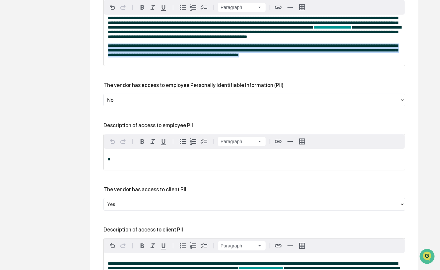
drag, startPoint x: 107, startPoint y: 50, endPoint x: 290, endPoint y: 70, distance: 184.4
click at [290, 66] on div "**********" at bounding box center [254, 37] width 301 height 58
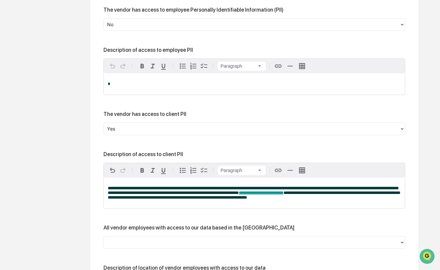
scroll to position [597, 0]
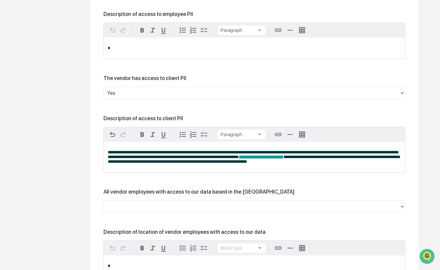
click at [310, 164] on p "**********" at bounding box center [254, 157] width 293 height 14
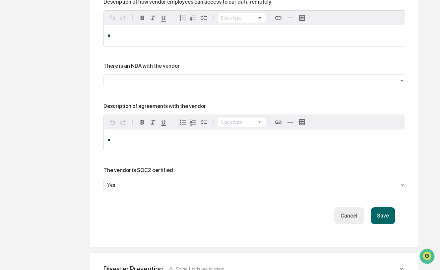
scroll to position [941, 0]
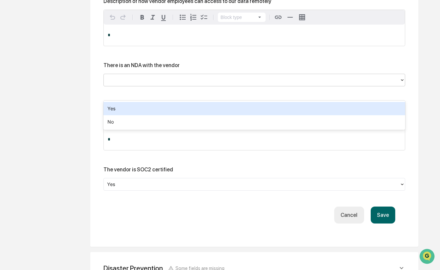
click at [204, 84] on div at bounding box center [251, 80] width 289 height 8
click at [151, 112] on div "Yes" at bounding box center [254, 108] width 302 height 13
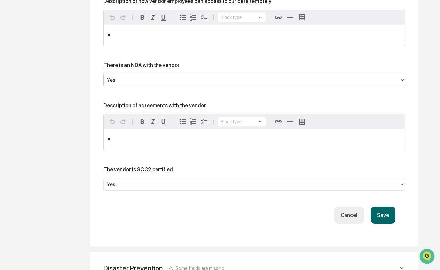
scroll to position [971, 0]
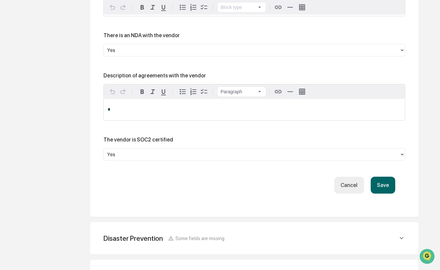
click at [172, 120] on div "*" at bounding box center [254, 109] width 301 height 21
click at [381, 193] on button "Save" at bounding box center [383, 184] width 25 height 17
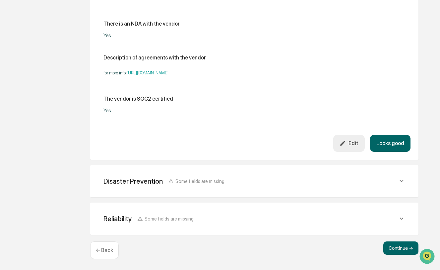
scroll to position [817, 0]
click at [391, 146] on button "Looks good" at bounding box center [390, 143] width 40 height 17
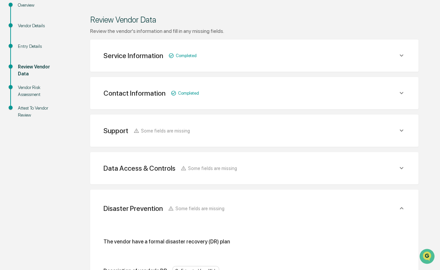
scroll to position [62, 0]
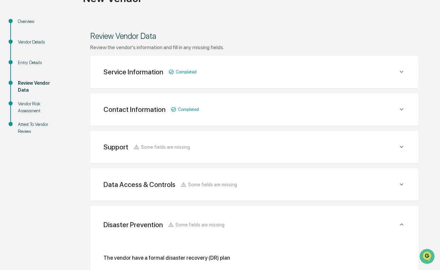
click at [399, 187] on icon at bounding box center [401, 183] width 7 height 7
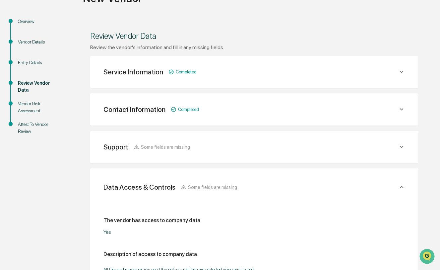
click at [401, 187] on icon at bounding box center [401, 186] width 7 height 7
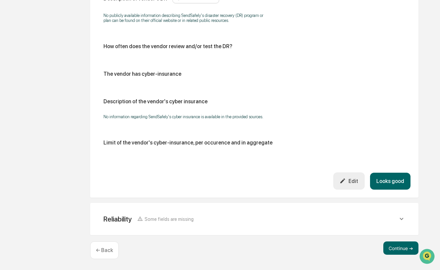
scroll to position [350, 0]
click at [387, 180] on button "Looks good" at bounding box center [390, 180] width 40 height 17
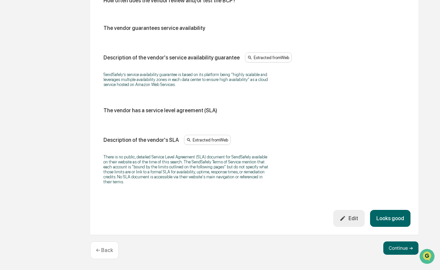
scroll to position [439, 0]
click at [391, 248] on button "Continue ➔" at bounding box center [400, 247] width 35 height 13
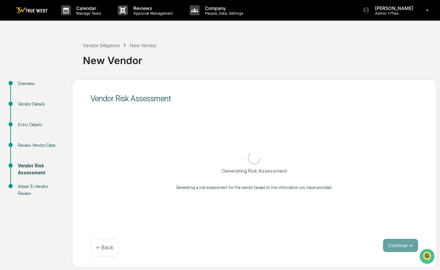
scroll to position [0, 0]
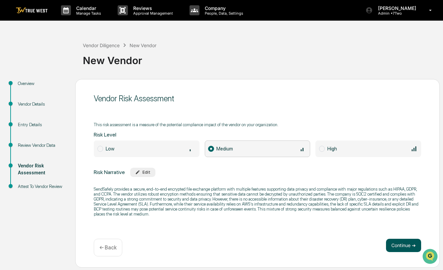
click at [403, 248] on button "Continue ➔" at bounding box center [403, 244] width 35 height 13
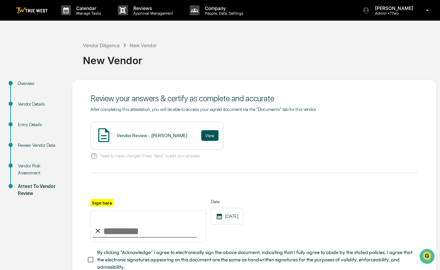
click at [201, 134] on button "View" at bounding box center [209, 135] width 17 height 11
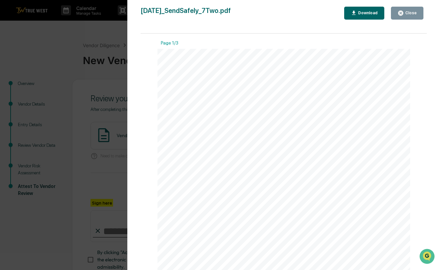
click at [410, 13] on div "Close" at bounding box center [410, 13] width 13 height 5
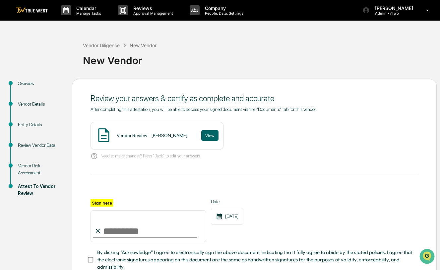
click at [119, 230] on input "Sign here" at bounding box center [148, 226] width 116 height 32
type input "**********"
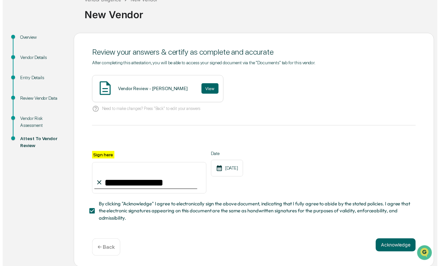
scroll to position [45, 0]
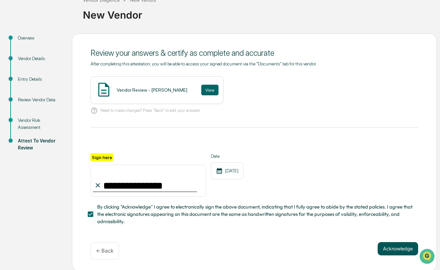
click at [397, 249] on button "Acknowledge" at bounding box center [398, 248] width 40 height 13
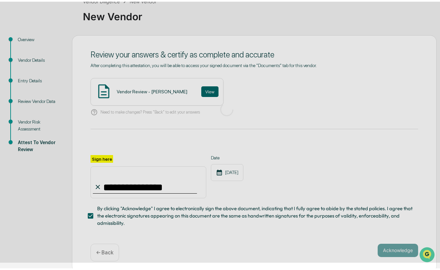
scroll to position [0, 0]
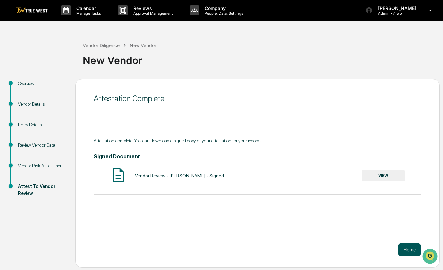
click at [411, 250] on button "Home" at bounding box center [409, 249] width 23 height 13
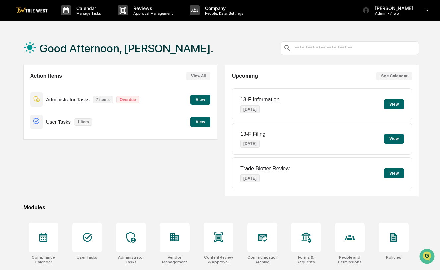
click at [198, 98] on button "View" at bounding box center [200, 99] width 20 height 10
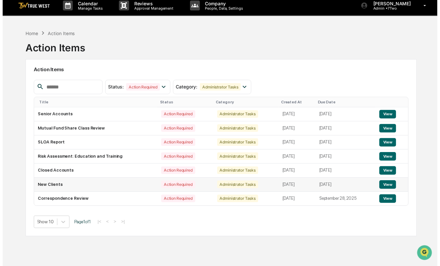
scroll to position [5, 0]
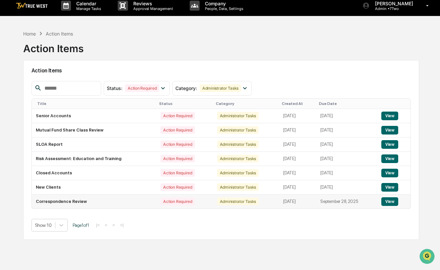
click at [390, 201] on button "View" at bounding box center [389, 201] width 17 height 9
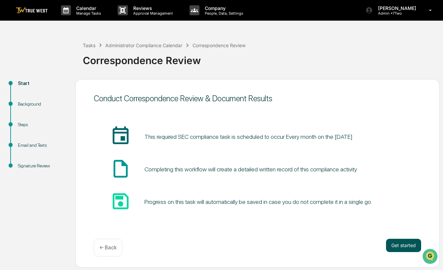
click at [403, 244] on button "Get started" at bounding box center [403, 244] width 35 height 13
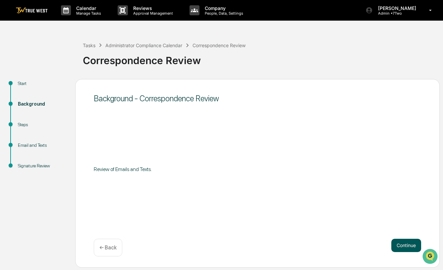
click at [398, 244] on button "Continue" at bounding box center [407, 244] width 30 height 13
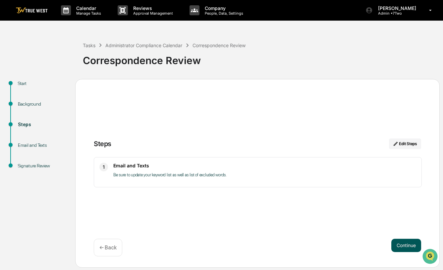
click at [410, 246] on button "Continue" at bounding box center [407, 244] width 30 height 13
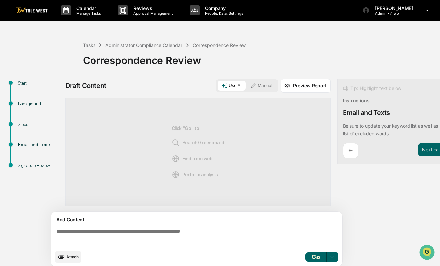
click at [168, 233] on textarea at bounding box center [198, 238] width 288 height 24
click at [256, 86] on icon at bounding box center [253, 86] width 6 height 6
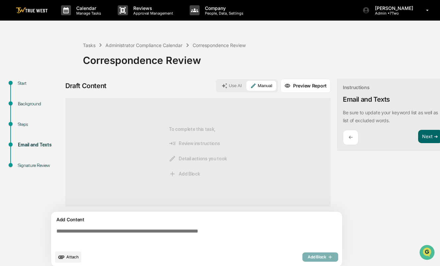
click at [99, 239] on textarea at bounding box center [198, 238] width 288 height 24
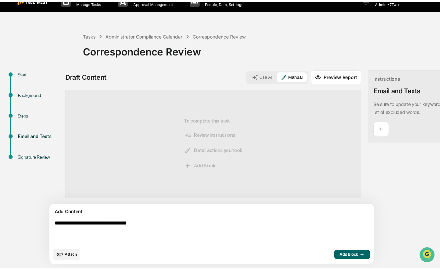
scroll to position [14, 0]
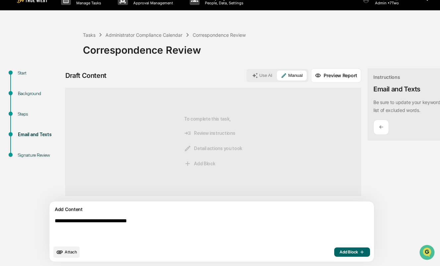
type textarea "**********"
click at [339, 252] on span "Add Block" at bounding box center [351, 252] width 25 height 5
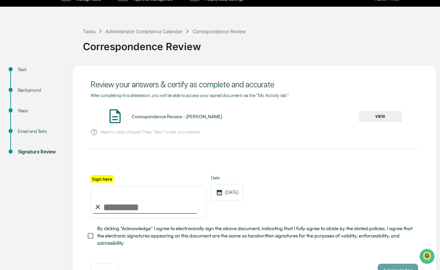
click at [382, 117] on button "VIEW" at bounding box center [380, 116] width 43 height 11
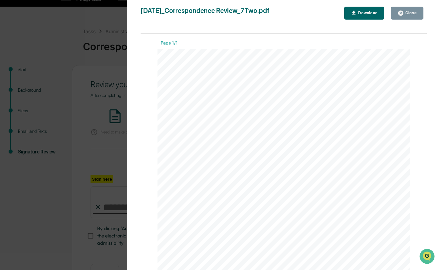
click at [412, 12] on div "Close" at bounding box center [410, 13] width 13 height 5
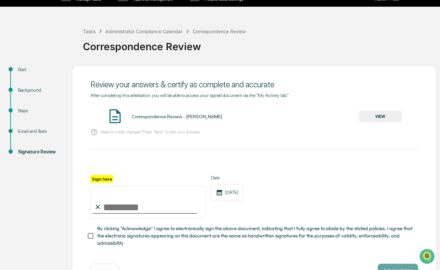
click at [112, 210] on input "Sign here" at bounding box center [148, 202] width 116 height 32
type input "**********"
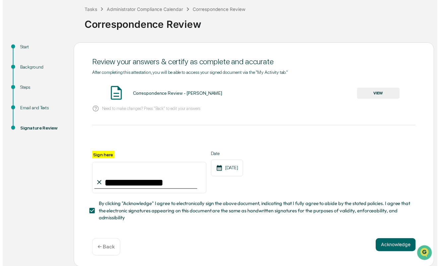
scroll to position [35, 0]
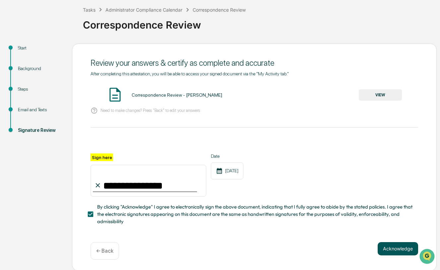
click at [392, 245] on button "Acknowledge" at bounding box center [398, 248] width 40 height 13
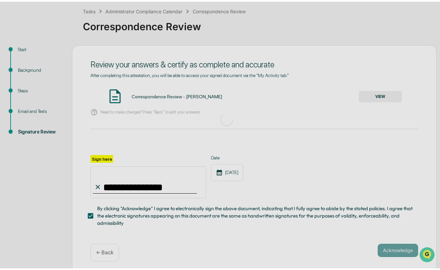
scroll to position [0, 0]
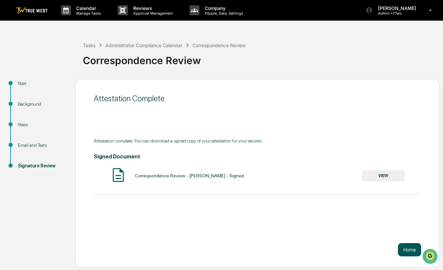
click at [411, 251] on button "Home" at bounding box center [409, 249] width 23 height 13
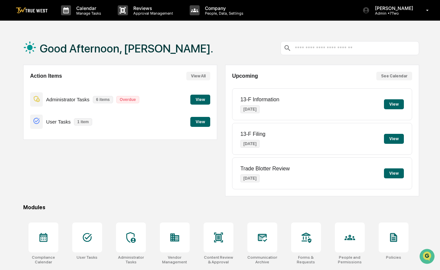
click at [199, 100] on button "View" at bounding box center [200, 99] width 20 height 10
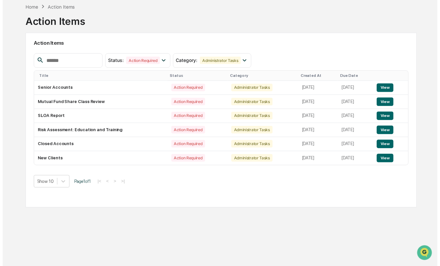
scroll to position [38, 0]
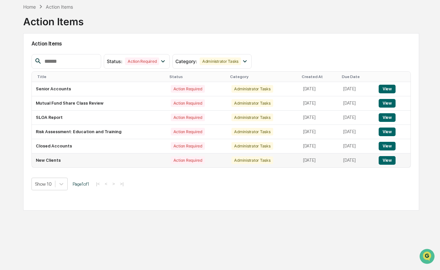
click at [390, 156] on button "View" at bounding box center [387, 160] width 17 height 9
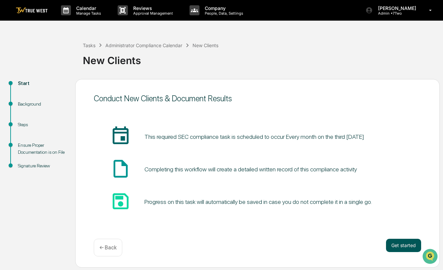
click at [403, 242] on button "Get started" at bounding box center [403, 244] width 35 height 13
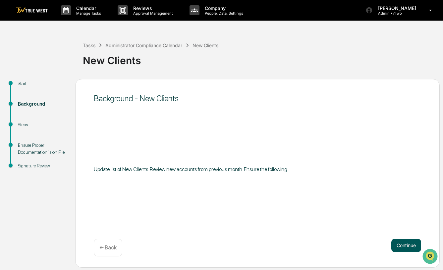
click at [410, 245] on button "Continue" at bounding box center [407, 244] width 30 height 13
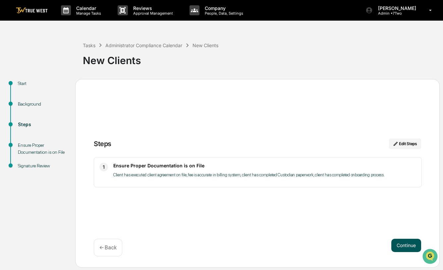
click at [401, 246] on button "Continue" at bounding box center [407, 244] width 30 height 13
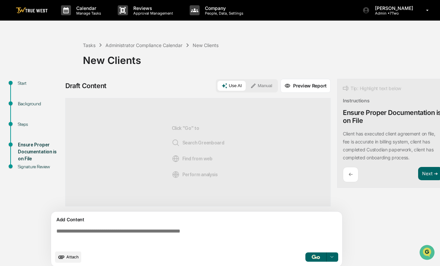
click at [298, 87] on button "Preview Report" at bounding box center [305, 86] width 50 height 14
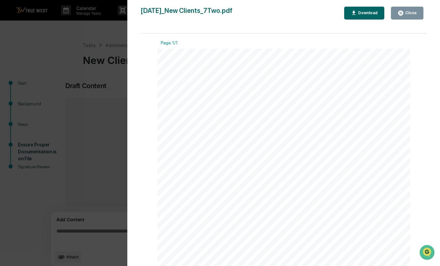
click at [409, 13] on div "Close" at bounding box center [410, 13] width 13 height 5
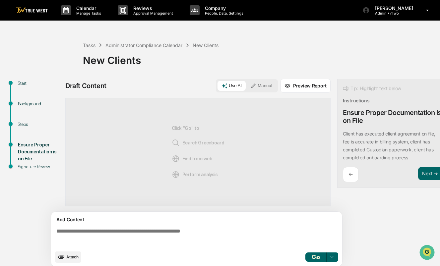
click at [268, 86] on button "Manual" at bounding box center [261, 86] width 30 height 10
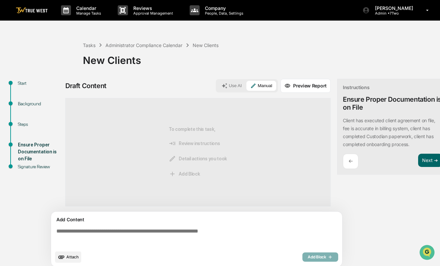
click at [158, 235] on textarea at bounding box center [198, 238] width 288 height 24
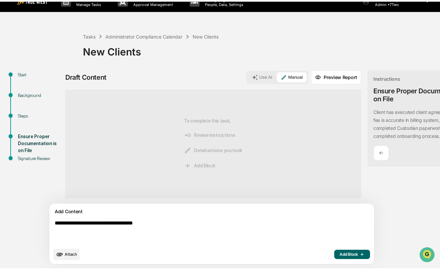
scroll to position [14, 0]
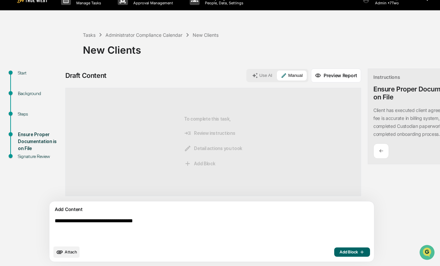
type textarea "**********"
click at [339, 253] on span "Add Block" at bounding box center [351, 252] width 25 height 5
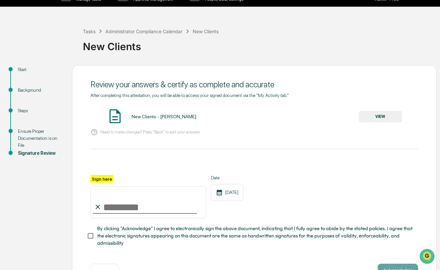
click at [383, 116] on button "VIEW" at bounding box center [380, 116] width 43 height 11
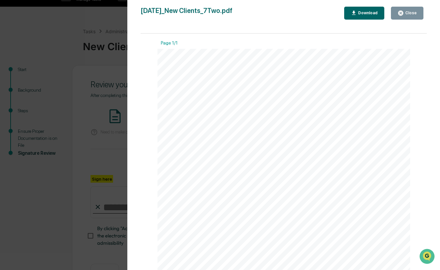
click at [409, 13] on div "Close" at bounding box center [410, 13] width 13 height 5
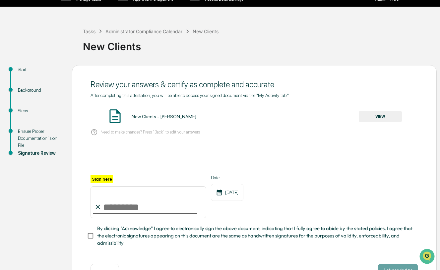
click at [156, 207] on input "Sign here" at bounding box center [148, 202] width 116 height 32
type input "**********"
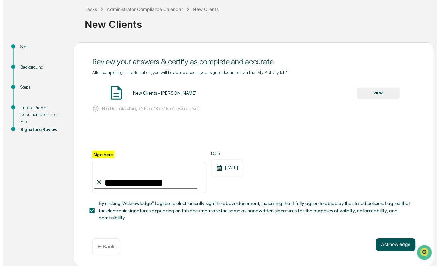
scroll to position [35, 0]
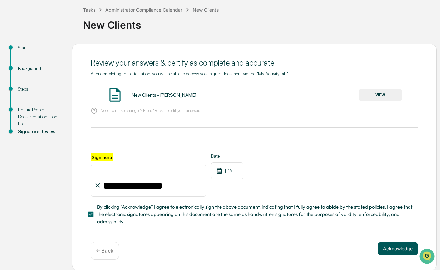
click at [399, 248] on button "Acknowledge" at bounding box center [398, 248] width 40 height 13
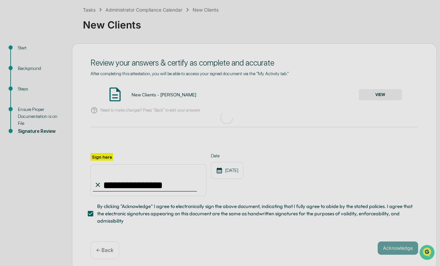
scroll to position [0, 0]
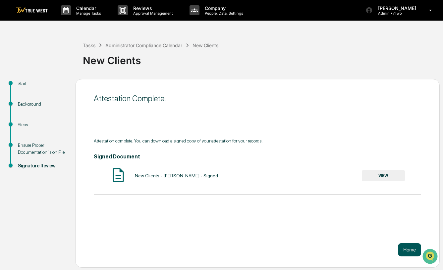
click at [408, 249] on button "Home" at bounding box center [409, 249] width 23 height 13
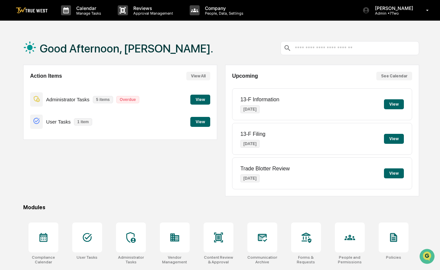
click at [201, 101] on button "View" at bounding box center [200, 99] width 20 height 10
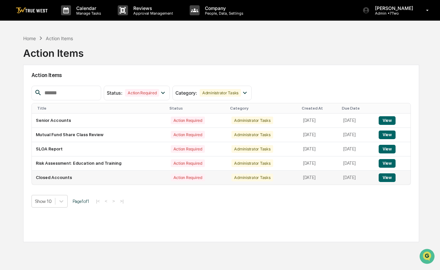
click at [390, 178] on button "View" at bounding box center [387, 177] width 17 height 9
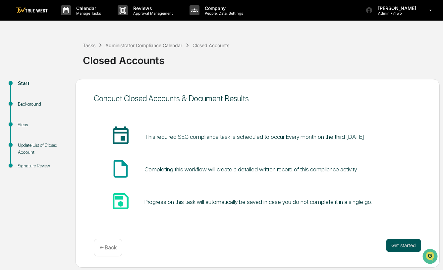
click at [397, 242] on button "Get started" at bounding box center [403, 244] width 35 height 13
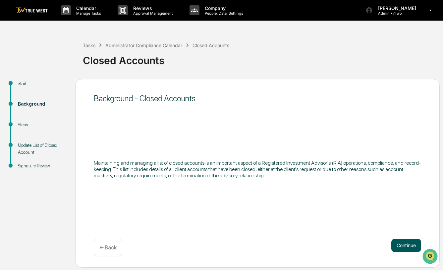
click at [400, 243] on button "Continue" at bounding box center [407, 244] width 30 height 13
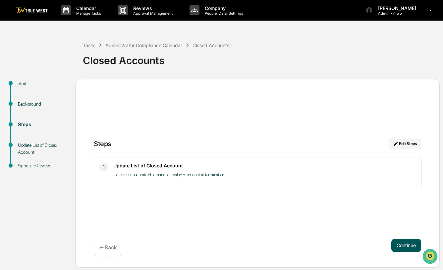
click at [405, 243] on button "Continue" at bounding box center [407, 244] width 30 height 13
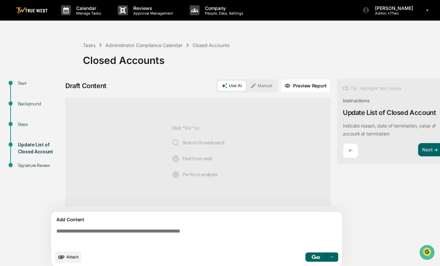
click at [264, 84] on button "Manual" at bounding box center [261, 86] width 30 height 10
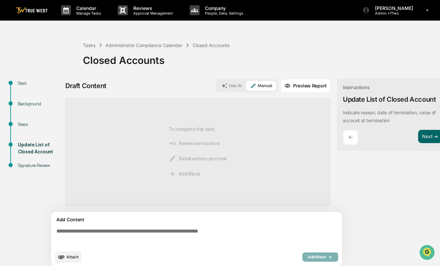
click at [127, 232] on textarea at bounding box center [198, 238] width 288 height 24
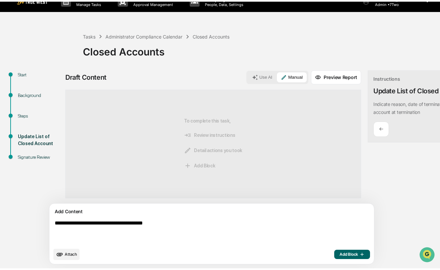
scroll to position [14, 0]
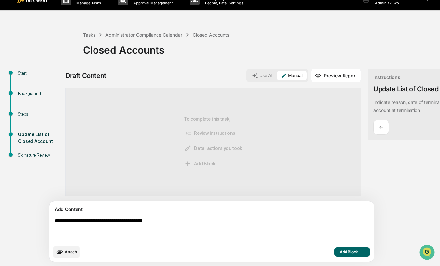
type textarea "**********"
click at [339, 251] on span "Add Block" at bounding box center [351, 252] width 25 height 5
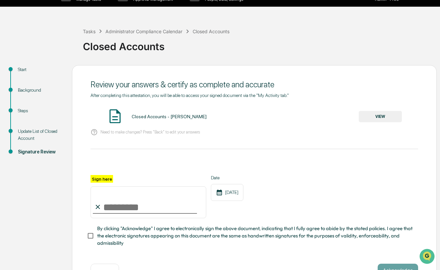
click at [380, 117] on button "VIEW" at bounding box center [380, 116] width 43 height 11
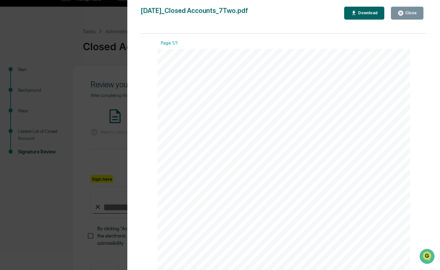
click at [409, 13] on div "Close" at bounding box center [410, 13] width 13 height 5
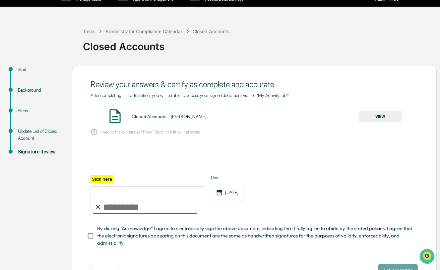
click at [145, 210] on input "Sign here" at bounding box center [148, 202] width 116 height 32
type input "**********"
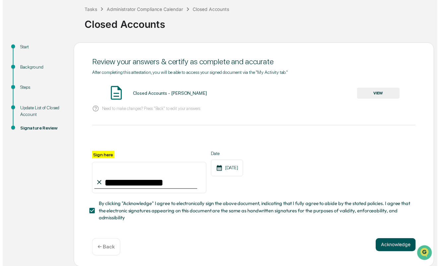
scroll to position [35, 0]
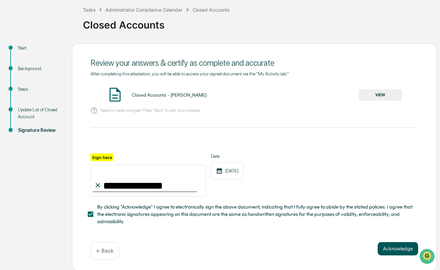
click at [390, 248] on button "Acknowledge" at bounding box center [398, 248] width 40 height 13
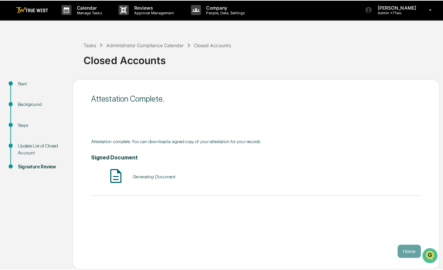
scroll to position [0, 0]
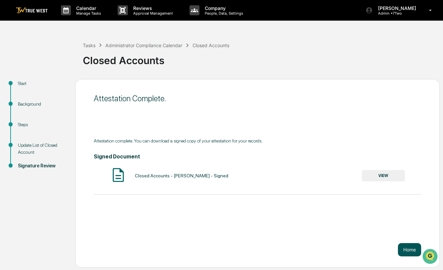
click at [402, 251] on button "Home" at bounding box center [409, 249] width 23 height 13
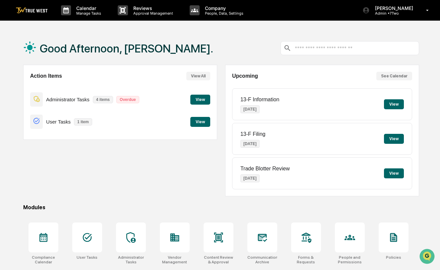
click at [201, 100] on button "View" at bounding box center [200, 99] width 20 height 10
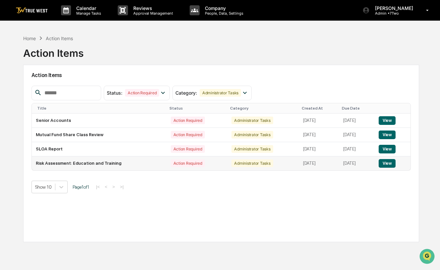
click at [389, 163] on button "View" at bounding box center [387, 163] width 17 height 9
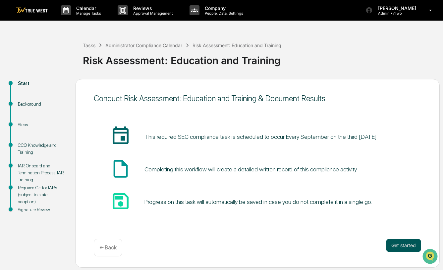
click at [401, 244] on button "Get started" at bounding box center [403, 244] width 35 height 13
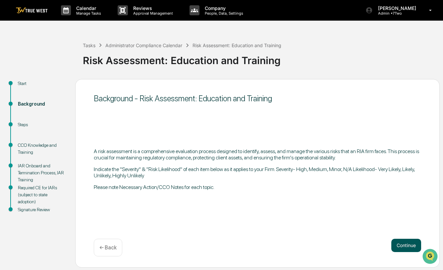
click at [407, 242] on button "Continue" at bounding box center [407, 244] width 30 height 13
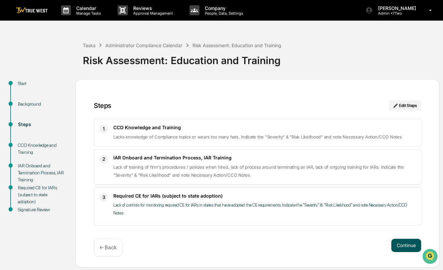
click at [405, 246] on button "Continue" at bounding box center [407, 244] width 30 height 13
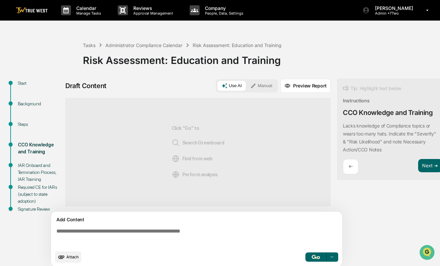
click at [270, 86] on button "Manual" at bounding box center [261, 86] width 30 height 10
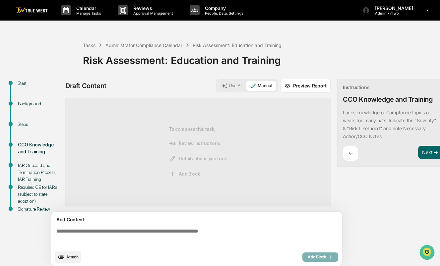
click at [168, 234] on textarea at bounding box center [198, 238] width 288 height 24
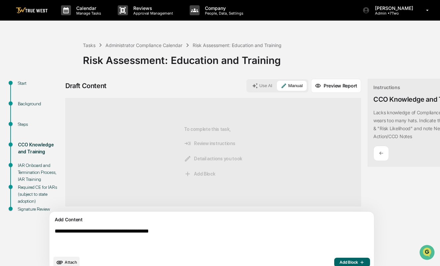
drag, startPoint x: 189, startPoint y: 232, endPoint x: 40, endPoint y: 228, distance: 148.6
click at [40, 228] on div "**********" at bounding box center [219, 178] width 433 height 198
click at [232, 237] on textarea "**********" at bounding box center [196, 240] width 288 height 29
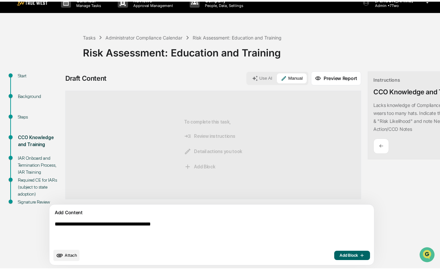
scroll to position [13, 0]
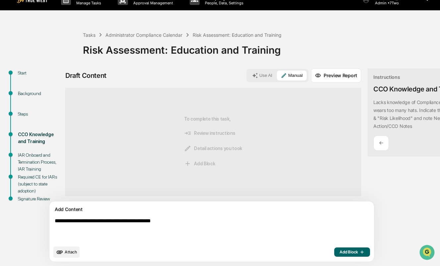
type textarea "**********"
click at [358, 253] on icon "button" at bounding box center [361, 252] width 7 height 5
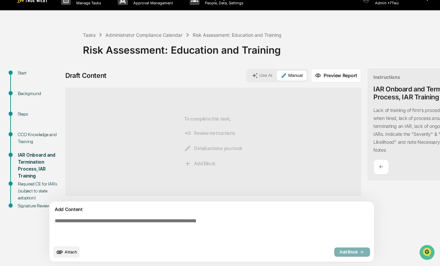
click at [234, 220] on textarea at bounding box center [196, 229] width 288 height 29
paste textarea "**********"
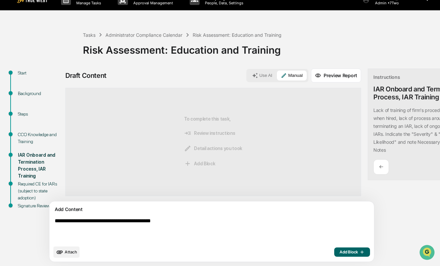
type textarea "**********"
click at [334, 256] on button "Add Block" at bounding box center [352, 252] width 36 height 9
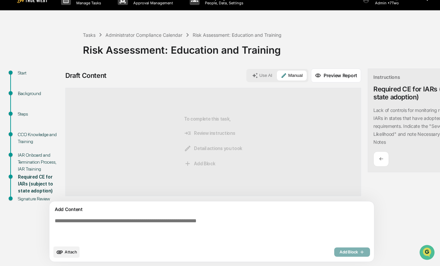
click at [189, 231] on textarea at bounding box center [196, 229] width 288 height 29
paste textarea "**********"
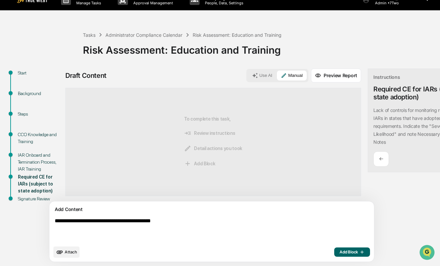
type textarea "**********"
click at [339, 253] on span "Add Block" at bounding box center [351, 252] width 25 height 5
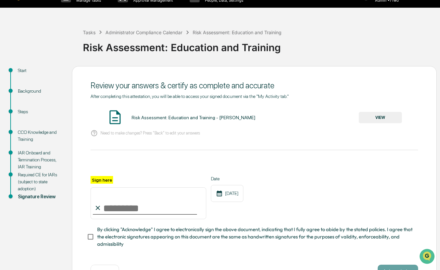
click at [376, 118] on button "VIEW" at bounding box center [380, 117] width 43 height 11
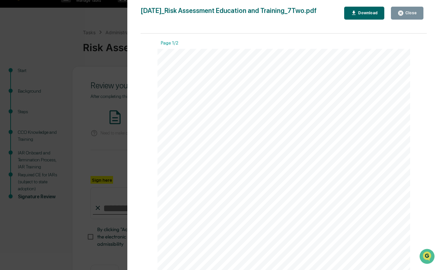
click at [403, 13] on icon "button" at bounding box center [400, 13] width 5 height 5
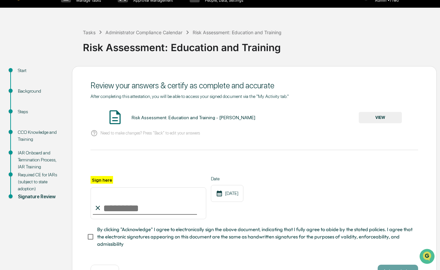
click at [118, 207] on input "Sign here" at bounding box center [148, 203] width 116 height 32
type input "**********"
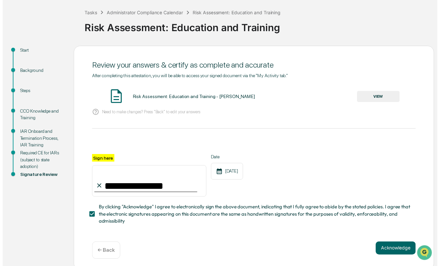
scroll to position [33, 0]
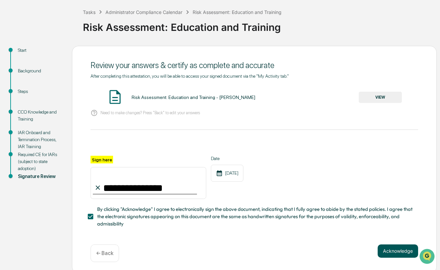
click at [393, 253] on button "Acknowledge" at bounding box center [398, 250] width 40 height 13
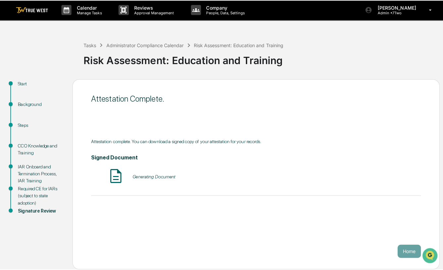
scroll to position [0, 0]
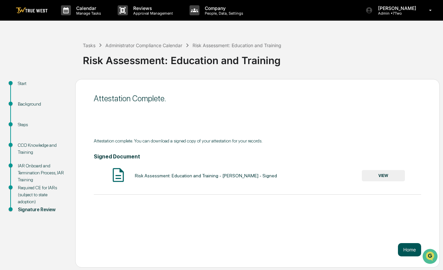
click at [404, 249] on button "Home" at bounding box center [409, 249] width 23 height 13
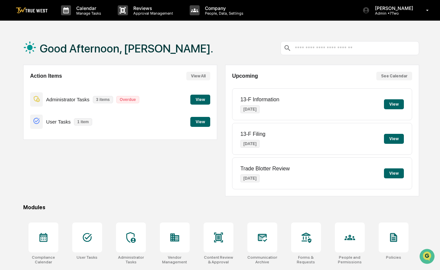
click at [199, 100] on button "View" at bounding box center [200, 99] width 20 height 10
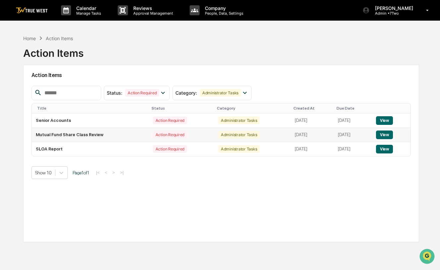
click at [387, 135] on button "View" at bounding box center [384, 134] width 17 height 9
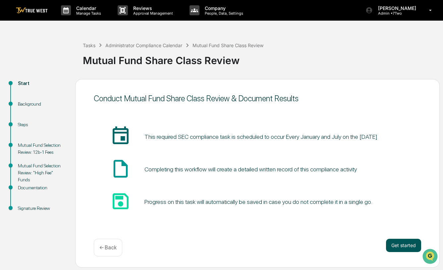
click at [405, 246] on button "Get started" at bounding box center [403, 244] width 35 height 13
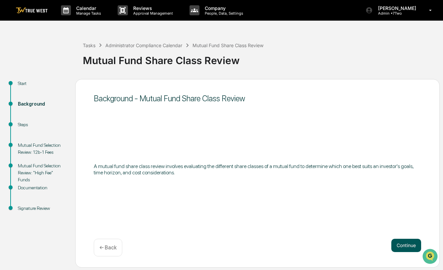
click at [404, 247] on button "Continue" at bounding box center [407, 244] width 30 height 13
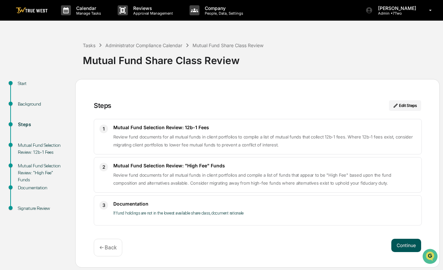
click at [403, 246] on button "Continue" at bounding box center [407, 244] width 30 height 13
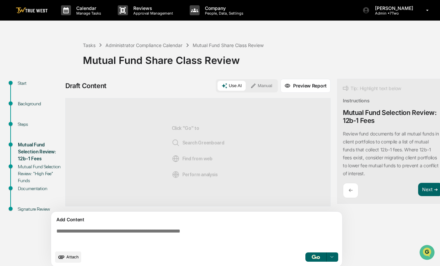
click at [269, 87] on button "Manual" at bounding box center [261, 86] width 30 height 10
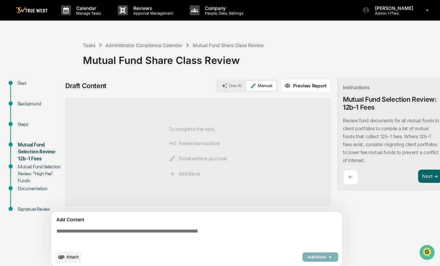
click at [193, 238] on textarea at bounding box center [198, 238] width 288 height 24
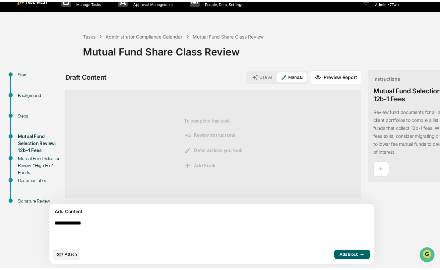
scroll to position [13, 0]
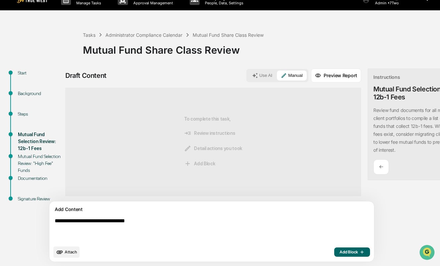
type textarea "**********"
click at [339, 253] on span "Add Block" at bounding box center [351, 252] width 25 height 5
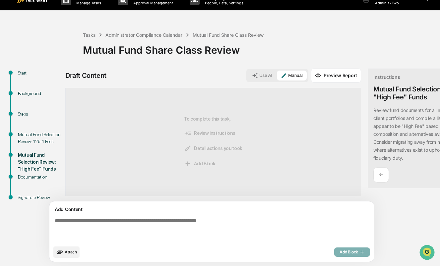
click at [387, 127] on div "Review fund documents for all mutual funds in client portfolios and compile a l…" at bounding box center [422, 134] width 99 height 56
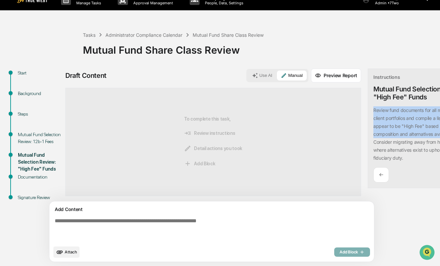
drag, startPoint x: 344, startPoint y: 108, endPoint x: 435, endPoint y: 129, distance: 93.4
click at [435, 129] on p "Review fund documents for all mutual funds in client portfolios and compile a l…" at bounding box center [421, 133] width 97 height 53
copy p "Review fund documents for all mutual funds in client portfolios and compile a l…"
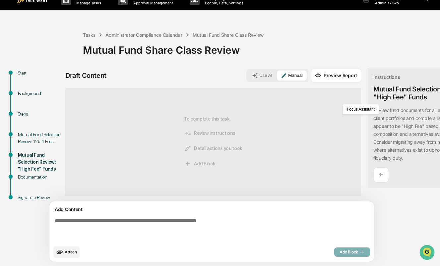
click at [119, 216] on textarea at bounding box center [196, 229] width 288 height 29
paste textarea "**********"
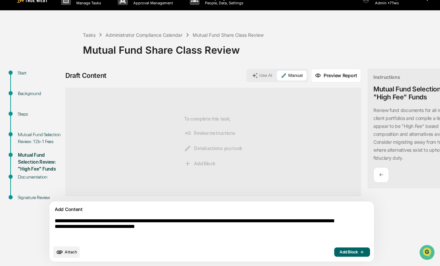
click at [57, 220] on textarea "**********" at bounding box center [196, 229] width 288 height 29
click at [250, 228] on textarea "**********" at bounding box center [196, 229] width 288 height 29
drag, startPoint x: 58, startPoint y: 222, endPoint x: 255, endPoint y: 231, distance: 197.8
click at [255, 231] on textarea "**********" at bounding box center [196, 229] width 288 height 29
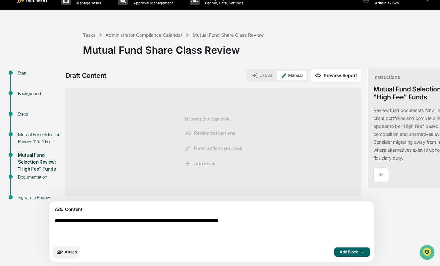
type textarea "**********"
click at [339, 254] on span "Add Block" at bounding box center [351, 252] width 25 height 5
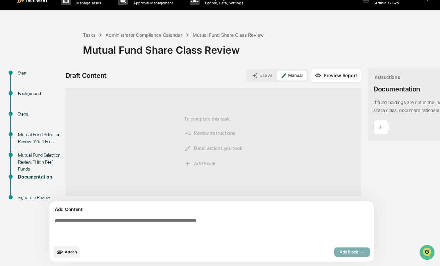
click at [379, 126] on p "←" at bounding box center [381, 127] width 4 height 6
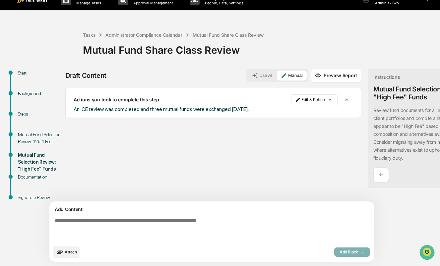
drag, startPoint x: 75, startPoint y: 107, endPoint x: 271, endPoint y: 108, distance: 196.3
click at [271, 108] on div "An ICE review was completed and three mutual funds were exchanged October 1, 20…" at bounding box center [213, 109] width 279 height 6
copy span "An ICE review was completed and three mutual funds were exchanged October 1, 20…"
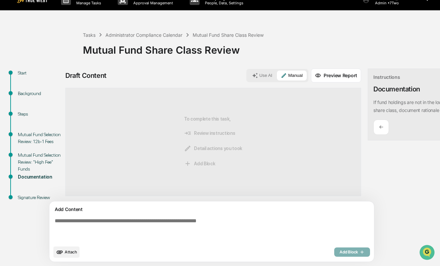
click at [150, 222] on textarea at bounding box center [196, 229] width 288 height 29
paste textarea "**********"
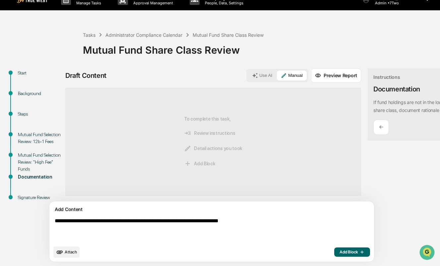
type textarea "**********"
click at [339, 255] on span "Add Block" at bounding box center [351, 252] width 25 height 5
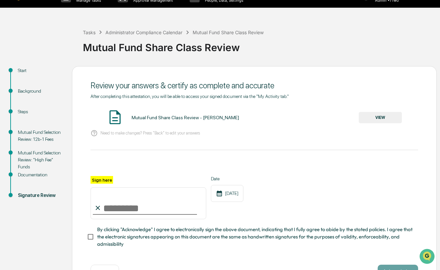
click at [380, 118] on button "VIEW" at bounding box center [380, 117] width 43 height 11
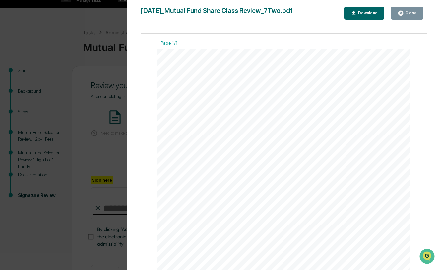
click at [411, 12] on div "Close" at bounding box center [410, 13] width 13 height 5
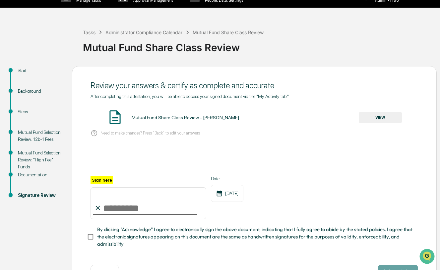
click at [133, 212] on input "Sign here" at bounding box center [148, 203] width 116 height 32
type input "**********"
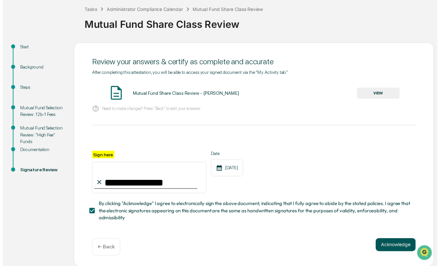
scroll to position [35, 0]
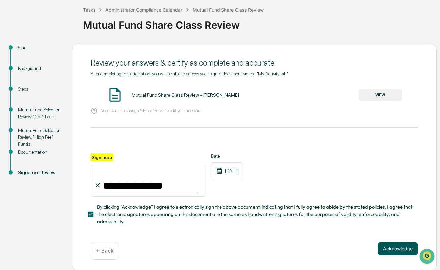
click at [398, 247] on button "Acknowledge" at bounding box center [398, 248] width 40 height 13
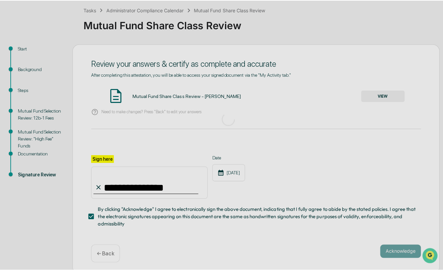
scroll to position [0, 0]
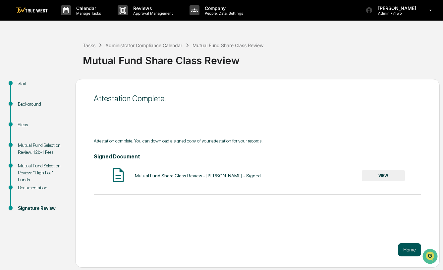
click at [406, 250] on button "Home" at bounding box center [409, 249] width 23 height 13
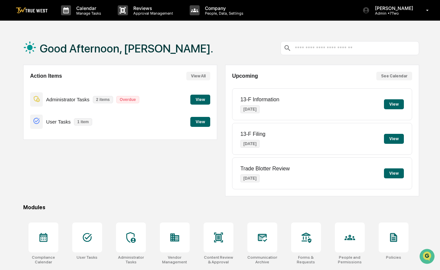
click at [202, 99] on button "View" at bounding box center [200, 99] width 20 height 10
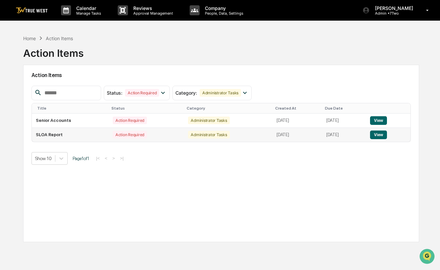
click at [381, 136] on button "View" at bounding box center [378, 134] width 17 height 9
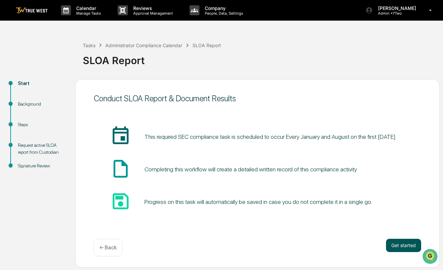
click at [402, 250] on button "Get started" at bounding box center [403, 244] width 35 height 13
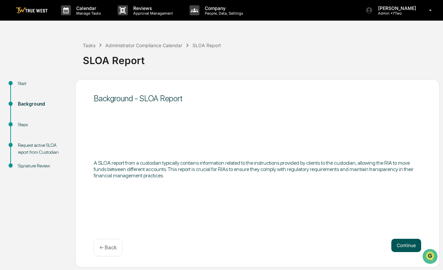
click at [403, 246] on button "Continue" at bounding box center [407, 244] width 30 height 13
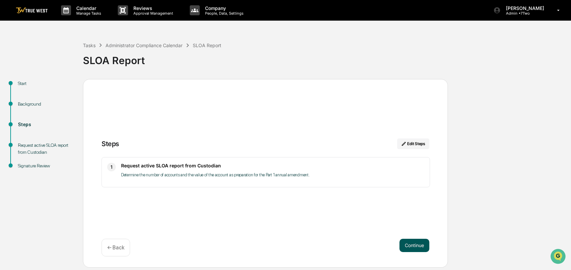
click at [416, 245] on button "Continue" at bounding box center [414, 244] width 30 height 13
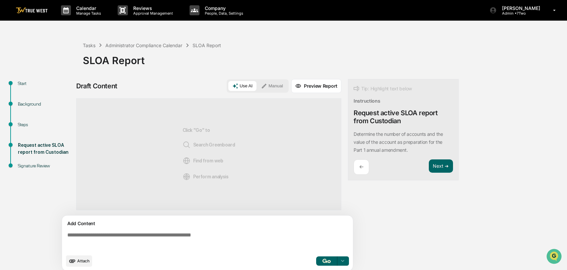
click at [275, 87] on button "Manual" at bounding box center [272, 86] width 30 height 10
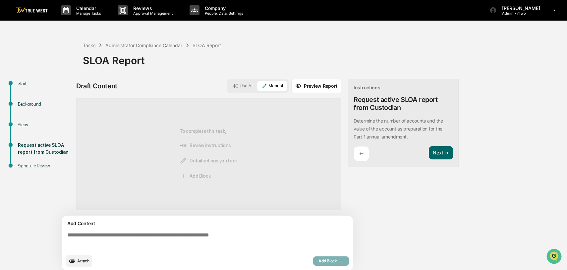
click at [156, 236] on textarea at bounding box center [209, 241] width 288 height 24
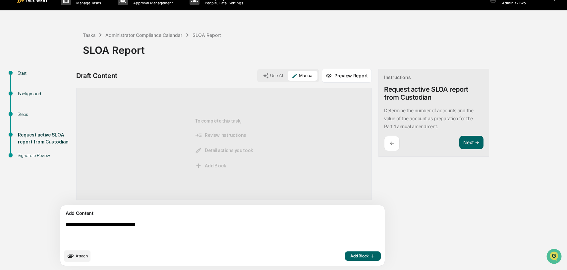
scroll to position [11, 0]
type textarea "**********"
click at [79, 255] on span "Attach" at bounding box center [82, 255] width 12 height 5
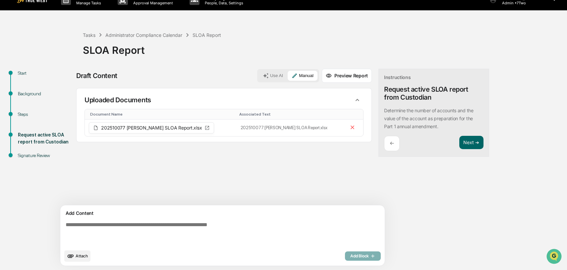
click at [279, 235] on textarea at bounding box center [207, 233] width 288 height 29
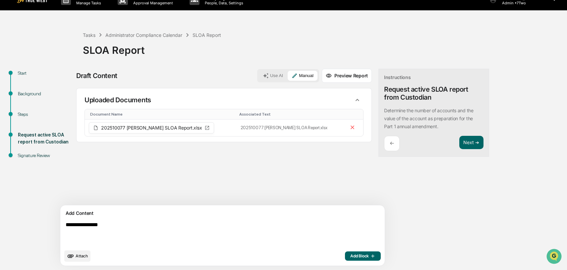
type textarea "**********"
click at [350, 256] on span "Add Block" at bounding box center [362, 255] width 25 height 5
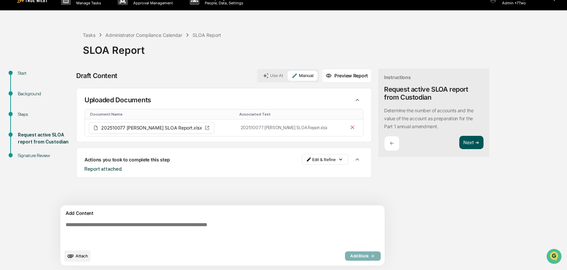
click at [440, 142] on button "Next ➔" at bounding box center [471, 143] width 24 height 14
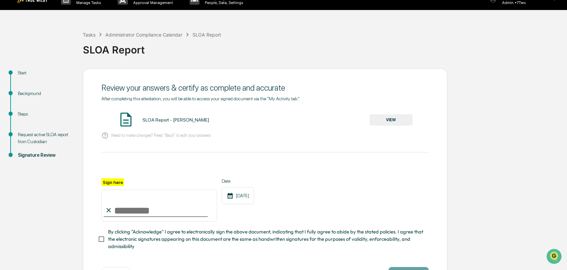
click at [395, 120] on button "VIEW" at bounding box center [391, 119] width 43 height 11
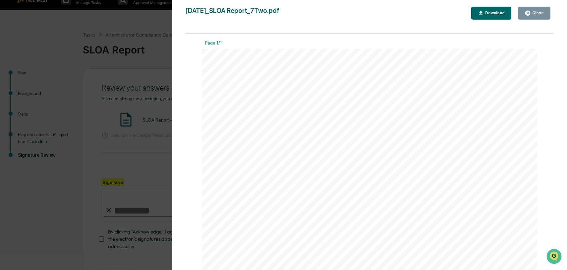
click at [440, 12] on div "Close" at bounding box center [537, 13] width 13 height 5
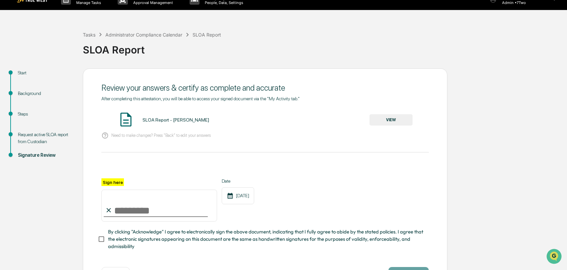
click at [169, 214] on input "Sign here" at bounding box center [159, 205] width 116 height 32
type input "**********"
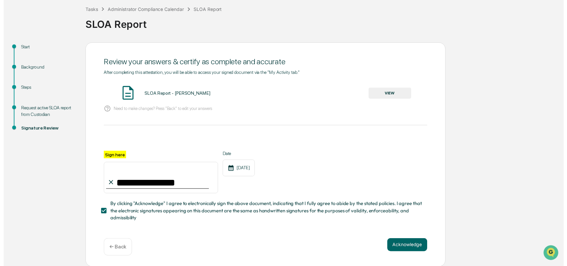
scroll to position [35, 0]
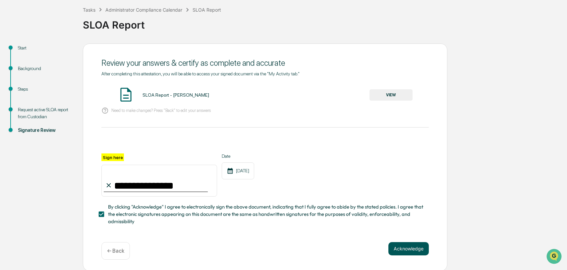
click at [395, 248] on button "Acknowledge" at bounding box center [409, 248] width 40 height 13
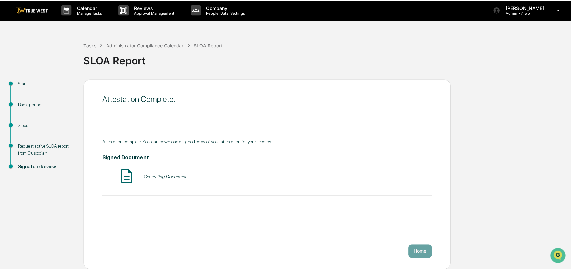
scroll to position [0, 0]
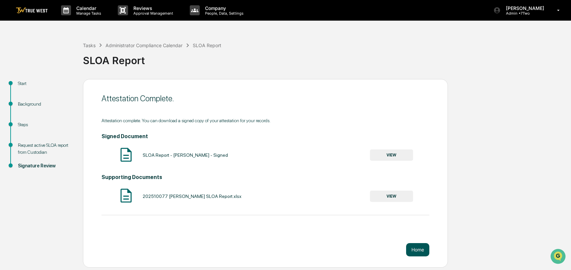
click at [416, 249] on button "Home" at bounding box center [417, 249] width 23 height 13
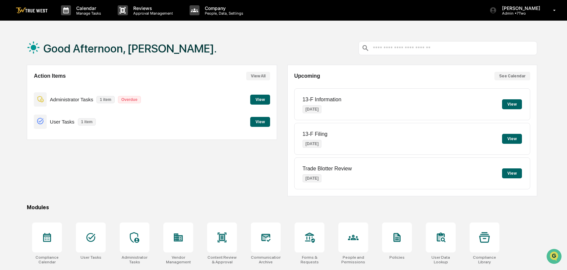
click at [262, 101] on button "View" at bounding box center [260, 99] width 20 height 10
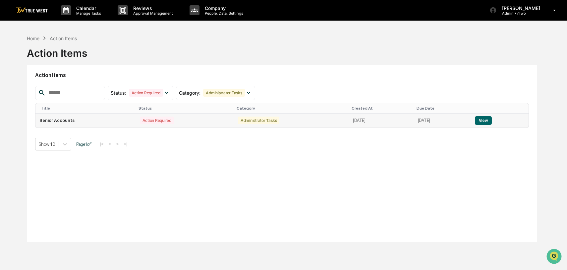
click at [440, 119] on button "View" at bounding box center [483, 120] width 17 height 9
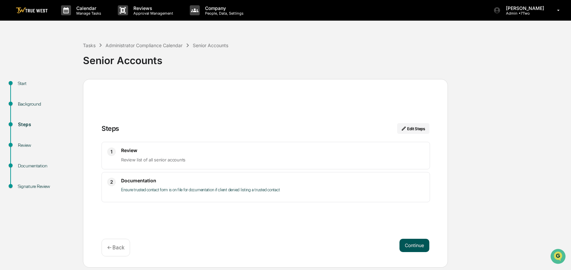
click at [406, 245] on button "Continue" at bounding box center [414, 244] width 30 height 13
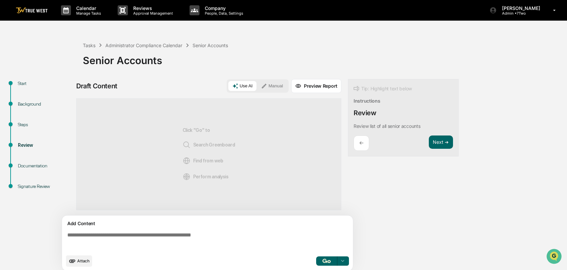
scroll to position [30, 0]
click at [82, 263] on span "Attach" at bounding box center [83, 260] width 12 height 5
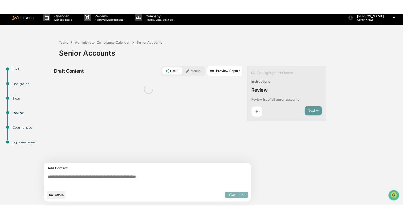
scroll to position [0, 0]
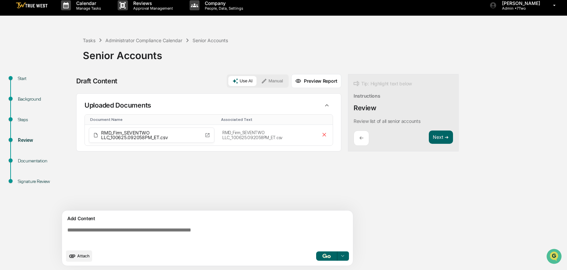
click at [278, 80] on button "Manual" at bounding box center [272, 81] width 30 height 10
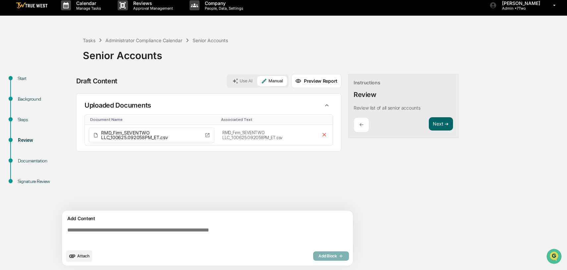
click at [195, 230] on textarea at bounding box center [209, 236] width 288 height 24
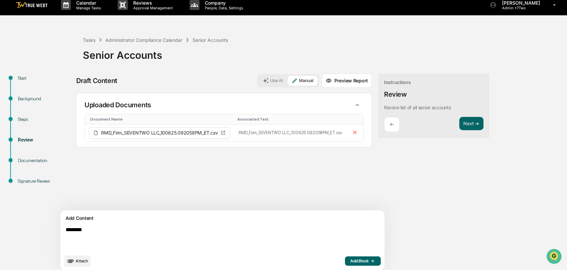
type textarea "********"
click at [350, 260] on span "Add Block" at bounding box center [362, 260] width 25 height 5
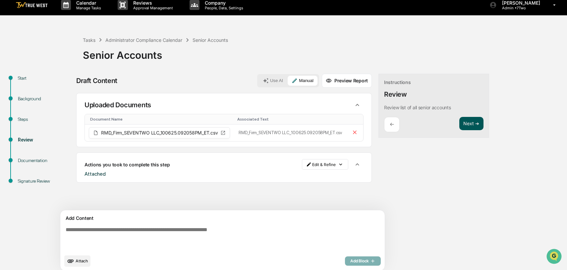
click at [440, 127] on button "Next ➔" at bounding box center [471, 124] width 24 height 14
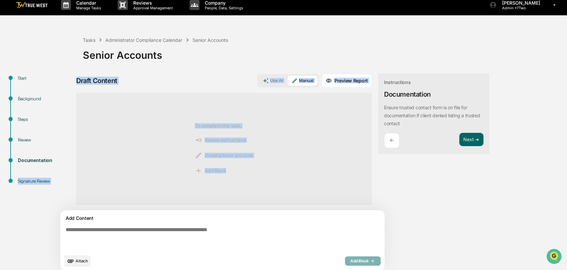
drag, startPoint x: 5, startPoint y: 267, endPoint x: 92, endPoint y: 225, distance: 96.4
click at [92, 225] on div "Start Background Steps Review Documentation Signature Review Draft Content Use …" at bounding box center [283, 174] width 561 height 201
